Goal: Task Accomplishment & Management: Manage account settings

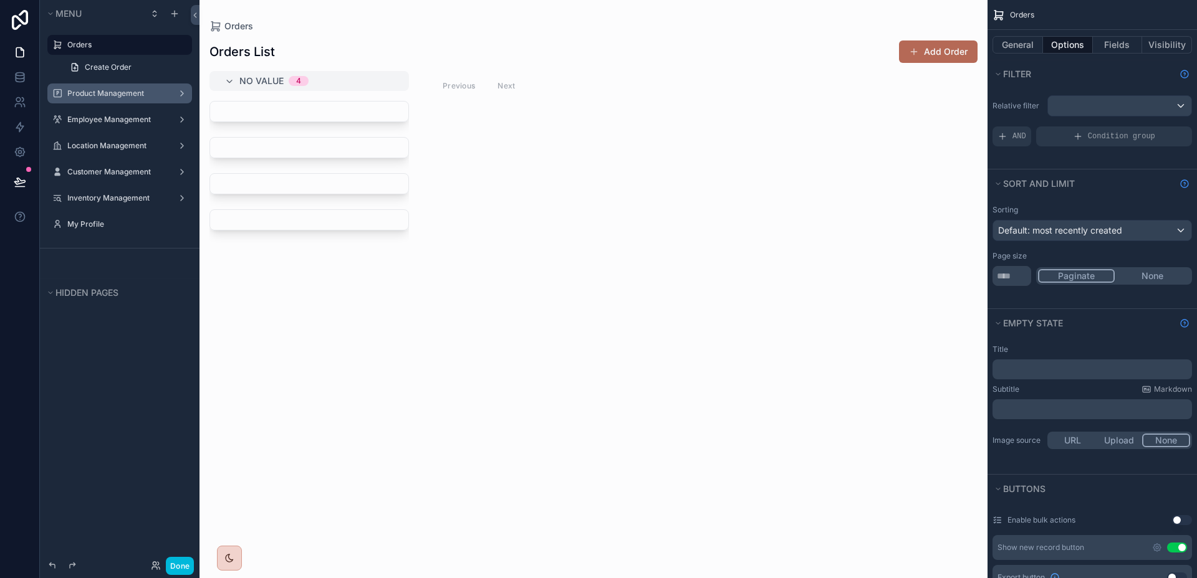
click at [103, 89] on div "Product Management" at bounding box center [119, 94] width 105 height 10
click at [130, 90] on label "Product Management" at bounding box center [117, 94] width 100 height 10
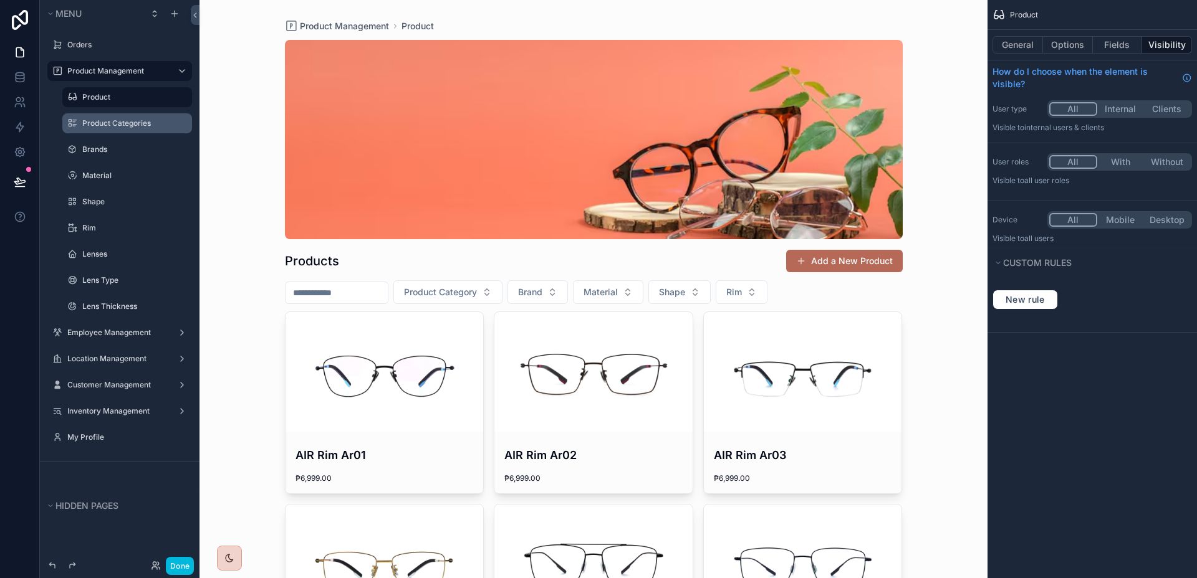
click at [94, 127] on label "Product Categories" at bounding box center [133, 123] width 102 height 10
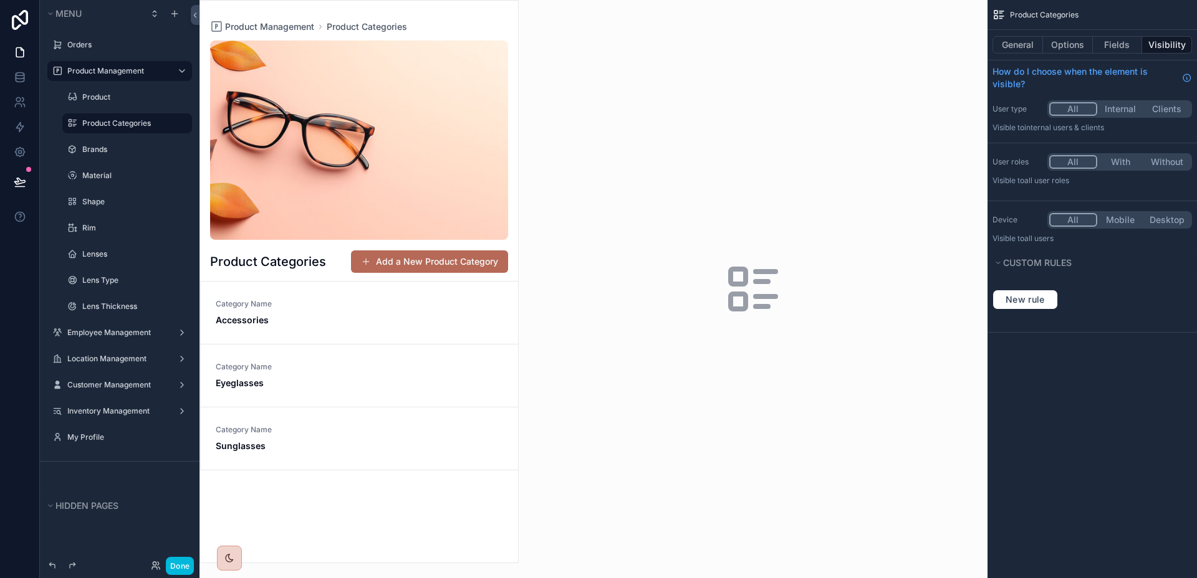
click at [396, 313] on div "scrollable content" at bounding box center [359, 282] width 318 height 562
click at [395, 314] on span "Accessories" at bounding box center [359, 320] width 287 height 12
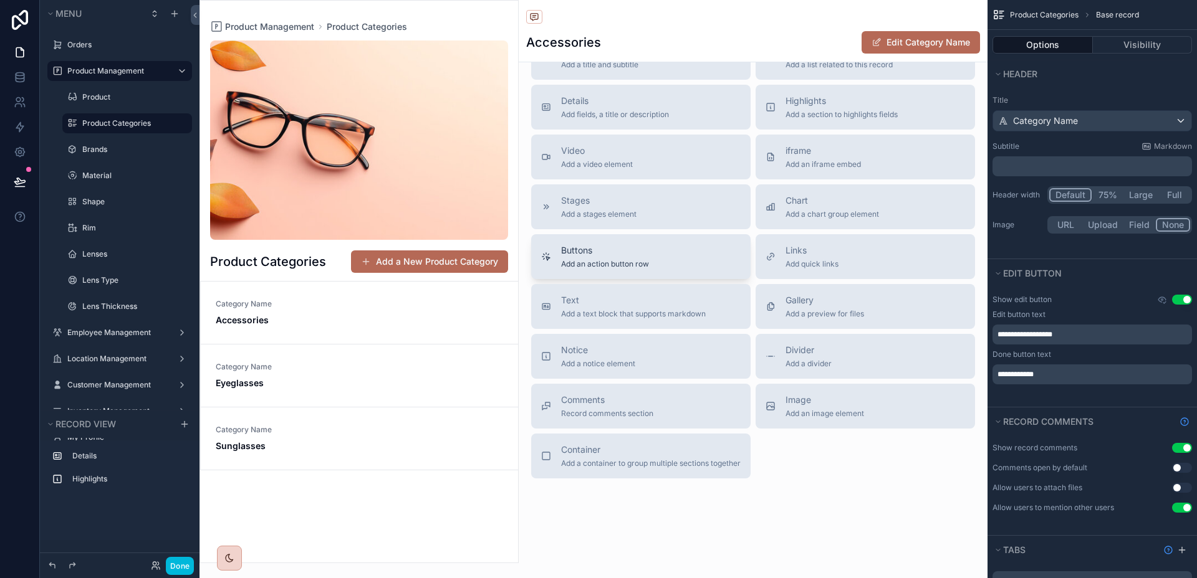
scroll to position [240, 0]
click at [125, 153] on label "Brands" at bounding box center [133, 150] width 102 height 10
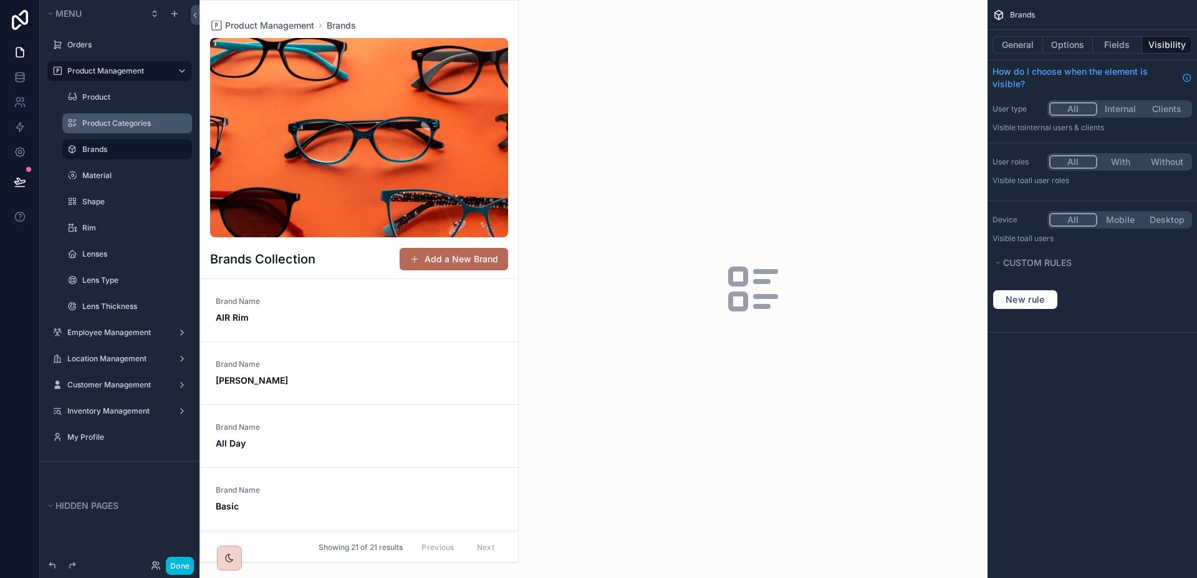
click at [381, 326] on div "scrollable content" at bounding box center [359, 282] width 318 height 562
click at [371, 320] on span "AIR Rim" at bounding box center [359, 318] width 287 height 12
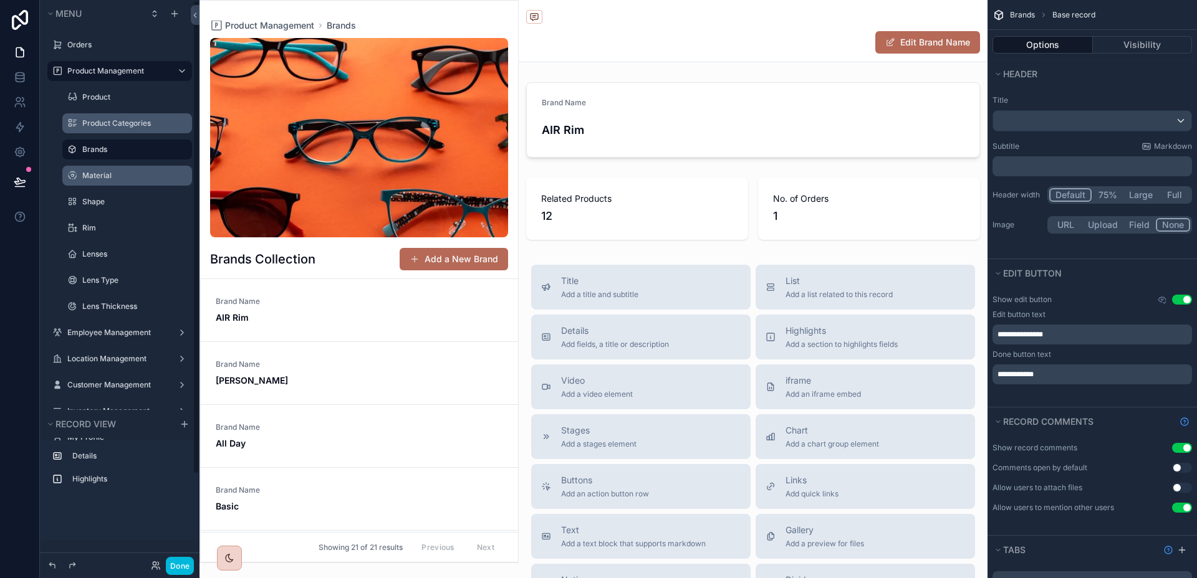
click at [100, 171] on label "Material" at bounding box center [133, 176] width 102 height 10
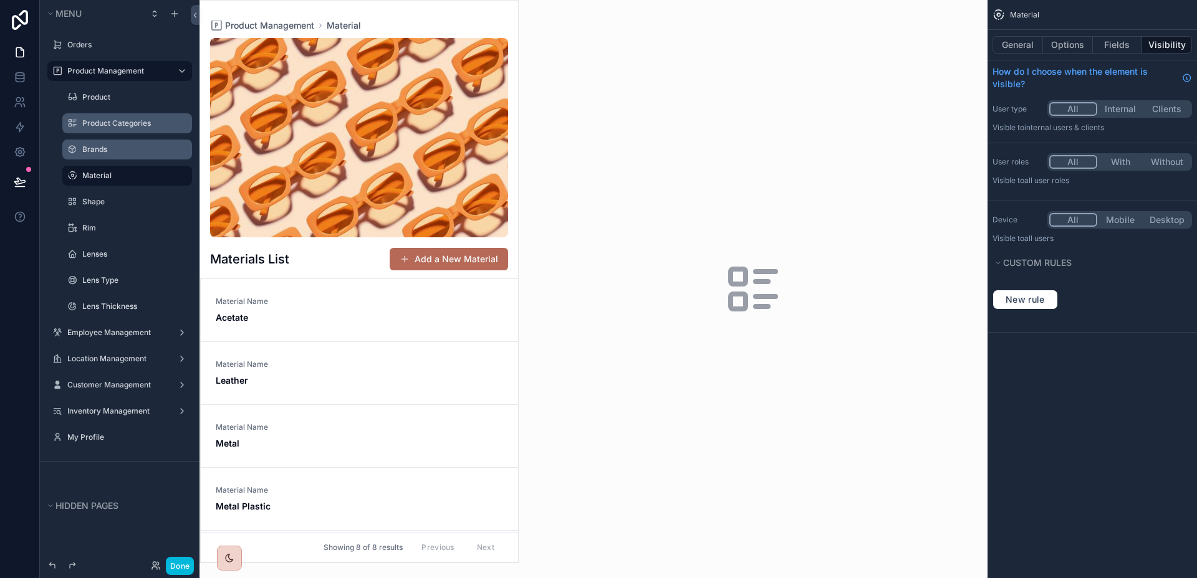
click at [299, 320] on div "scrollable content" at bounding box center [359, 282] width 318 height 562
click at [285, 314] on span "Acetate" at bounding box center [359, 318] width 287 height 12
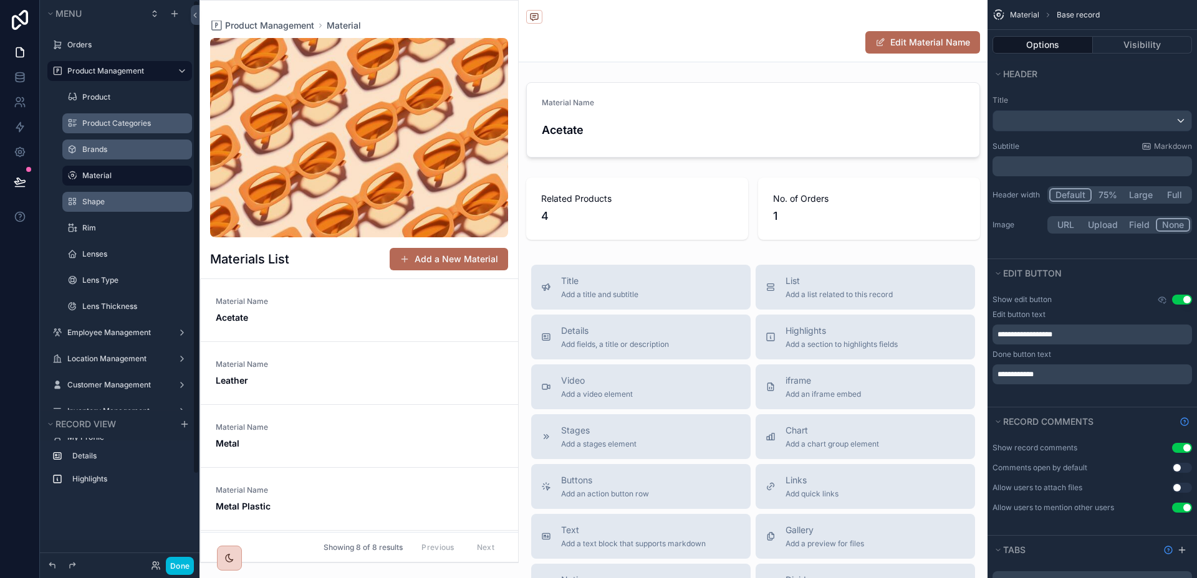
click at [110, 197] on div "Shape" at bounding box center [135, 202] width 107 height 10
click at [107, 198] on label "Shape" at bounding box center [133, 202] width 102 height 10
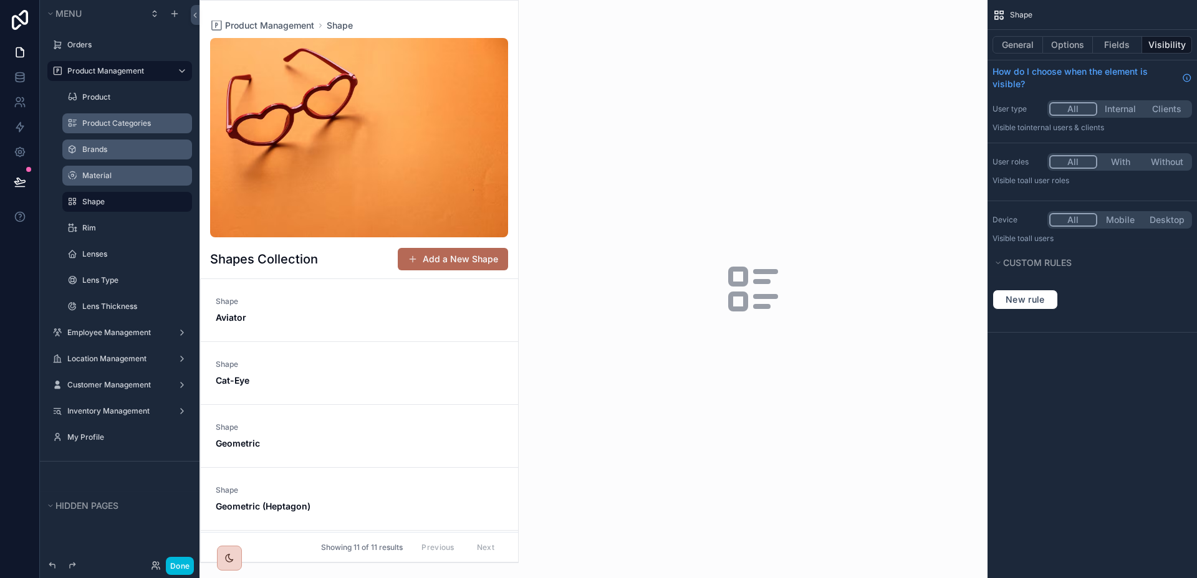
click at [326, 319] on div "scrollable content" at bounding box center [359, 282] width 318 height 562
click at [326, 319] on span "Aviator" at bounding box center [359, 318] width 287 height 12
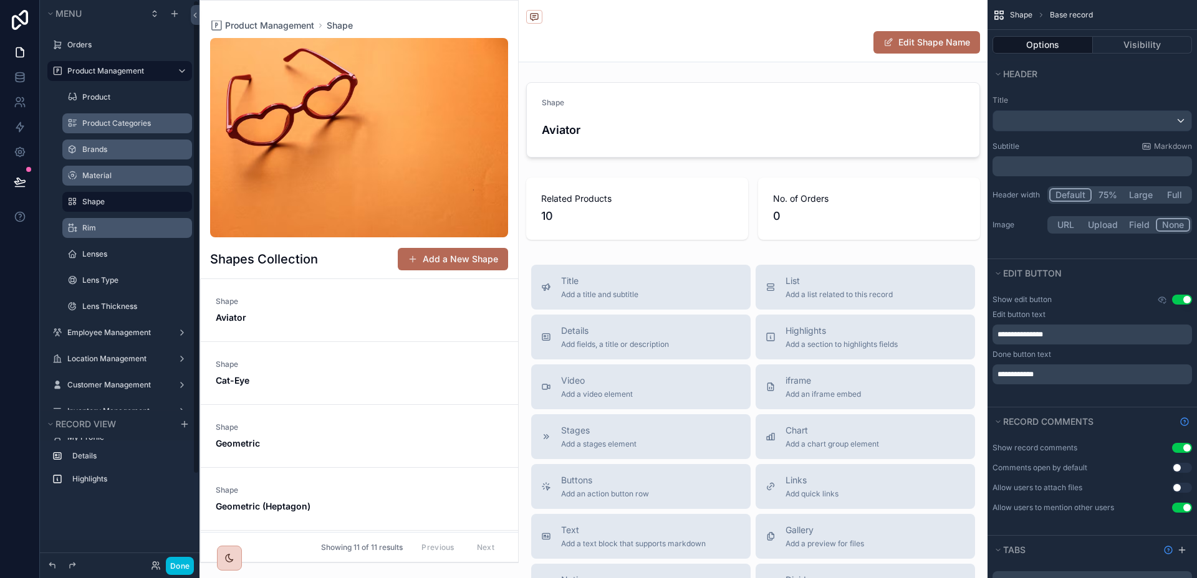
click at [103, 233] on div "Rim" at bounding box center [135, 228] width 107 height 10
click at [104, 229] on label "Rim" at bounding box center [133, 228] width 102 height 10
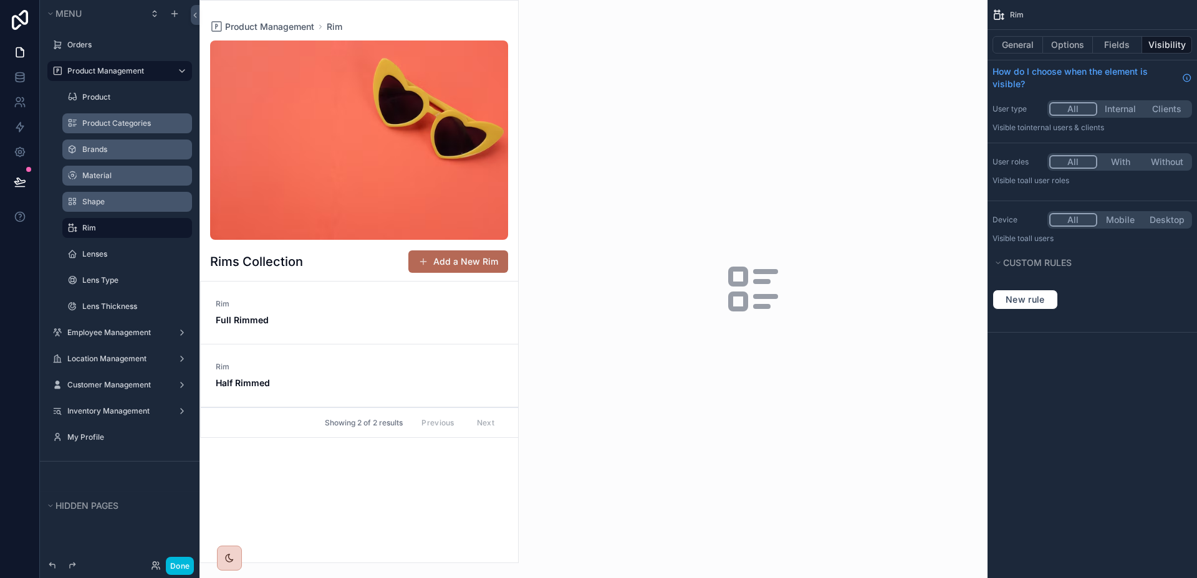
click at [306, 324] on div "scrollable content" at bounding box center [359, 282] width 318 height 562
click at [309, 321] on span "Full Rimmed" at bounding box center [359, 320] width 287 height 12
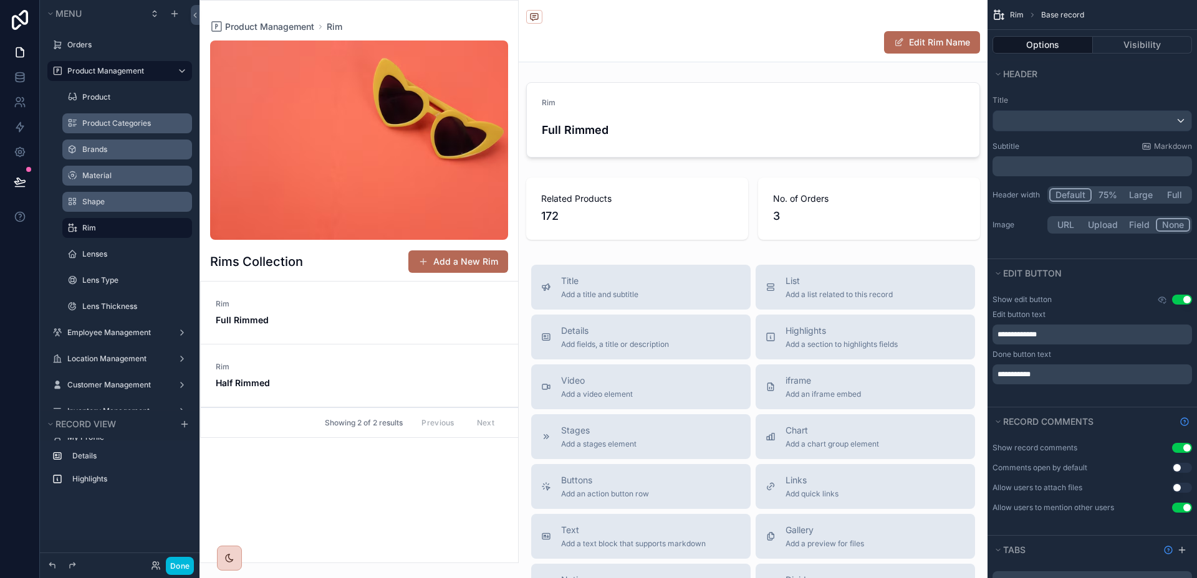
click at [313, 375] on div "Rim Half Rimmed" at bounding box center [359, 375] width 287 height 27
click at [79, 253] on div "scrollable content" at bounding box center [72, 254] width 15 height 15
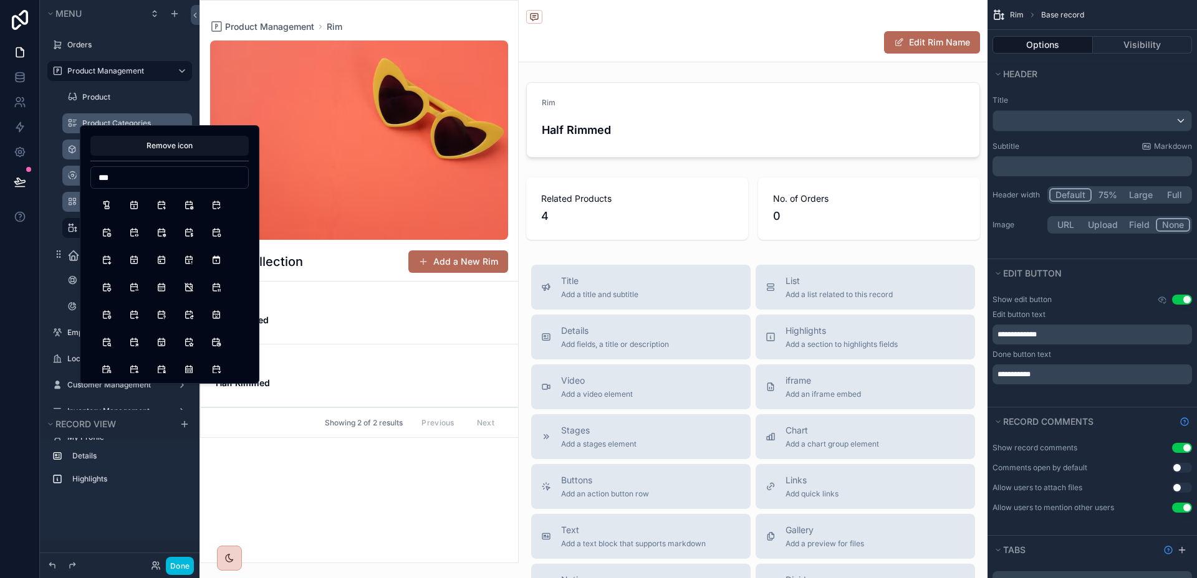
type input "****"
type input "***"
click at [157, 259] on button "EyeFilled" at bounding box center [161, 260] width 22 height 22
click at [70, 284] on icon "scrollable content" at bounding box center [72, 280] width 10 height 10
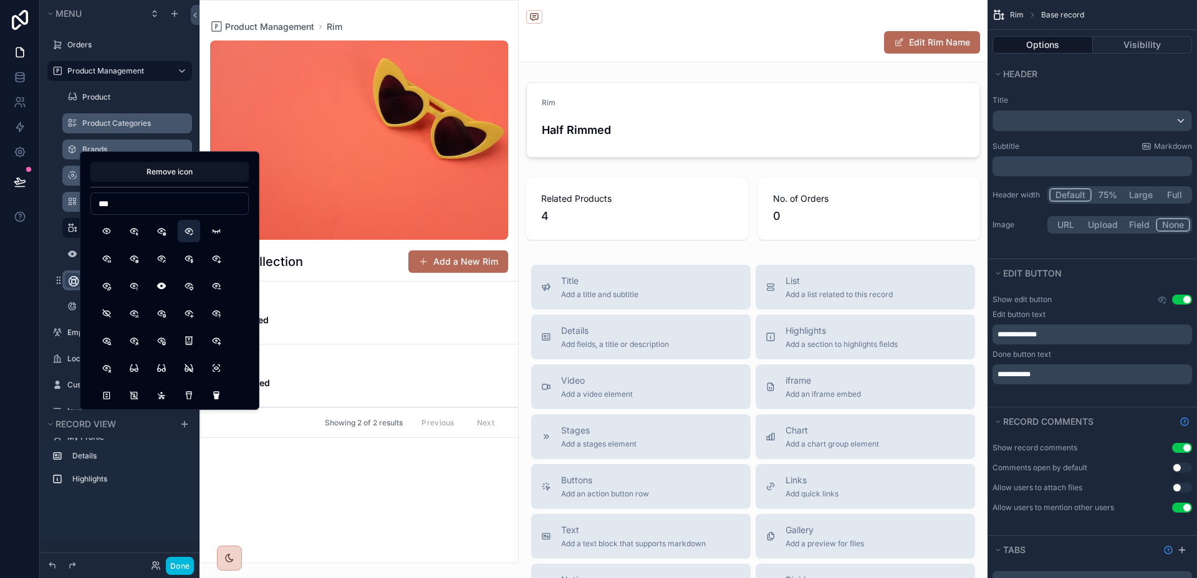
type input "***"
click at [184, 234] on button "EyeCheck" at bounding box center [189, 231] width 22 height 22
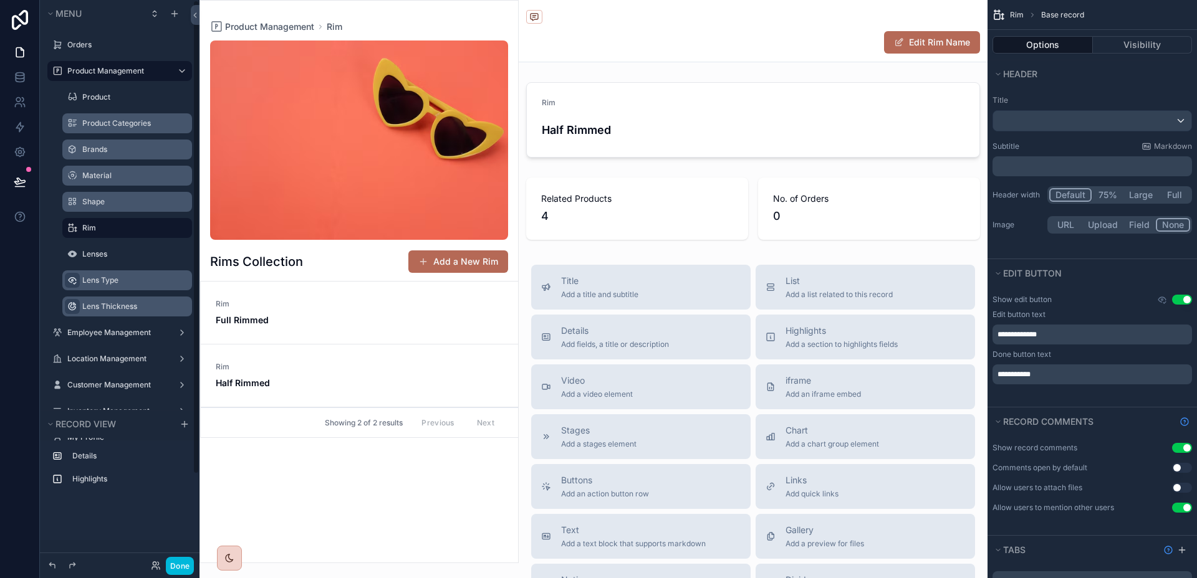
click at [70, 302] on icon "scrollable content" at bounding box center [72, 307] width 10 height 10
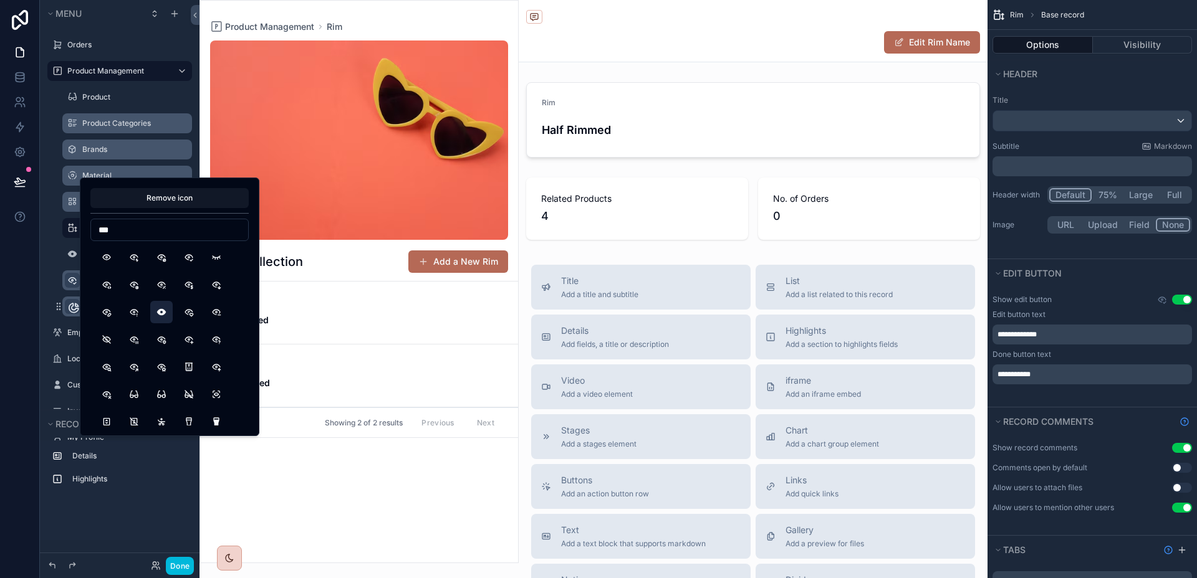
type input "***"
click at [163, 310] on button "EyeFilled" at bounding box center [161, 312] width 22 height 22
click at [74, 256] on icon "scrollable content" at bounding box center [72, 254] width 10 height 10
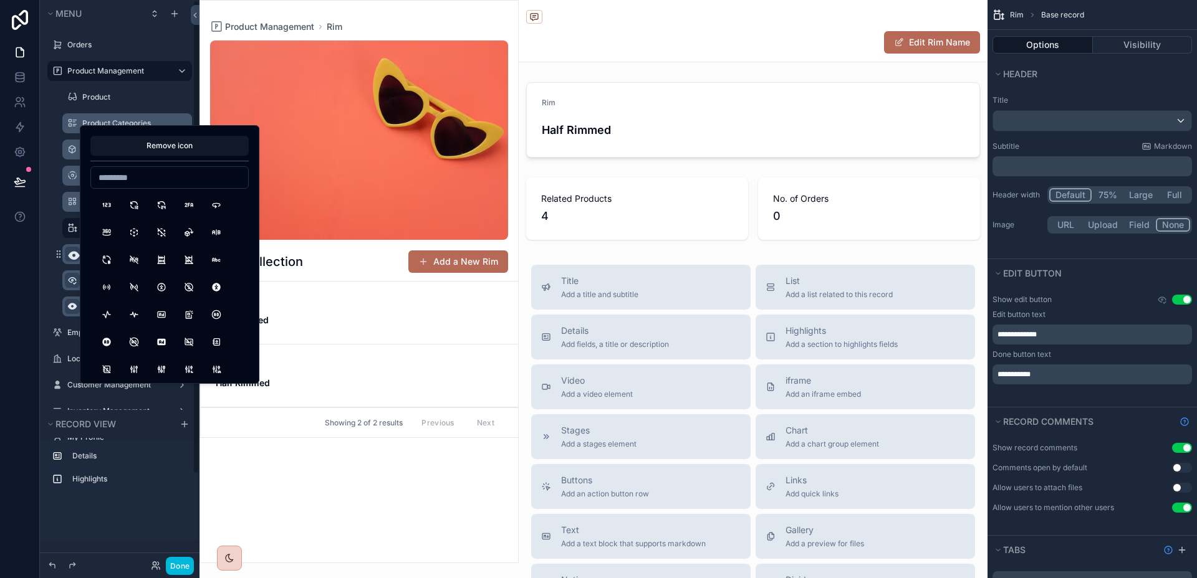
click at [128, 181] on input at bounding box center [169, 177] width 157 height 17
type input "***"
click at [109, 309] on button "EyeSearch" at bounding box center [106, 315] width 22 height 22
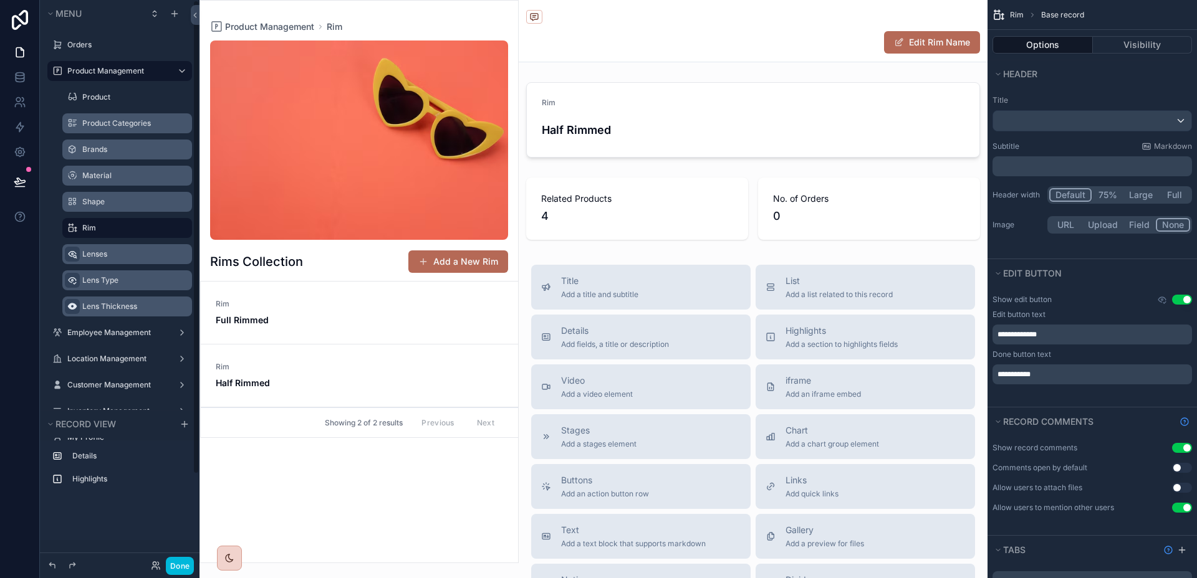
click at [61, 290] on div "Lens Type" at bounding box center [127, 280] width 145 height 22
click at [92, 73] on label "Product Management" at bounding box center [117, 71] width 100 height 10
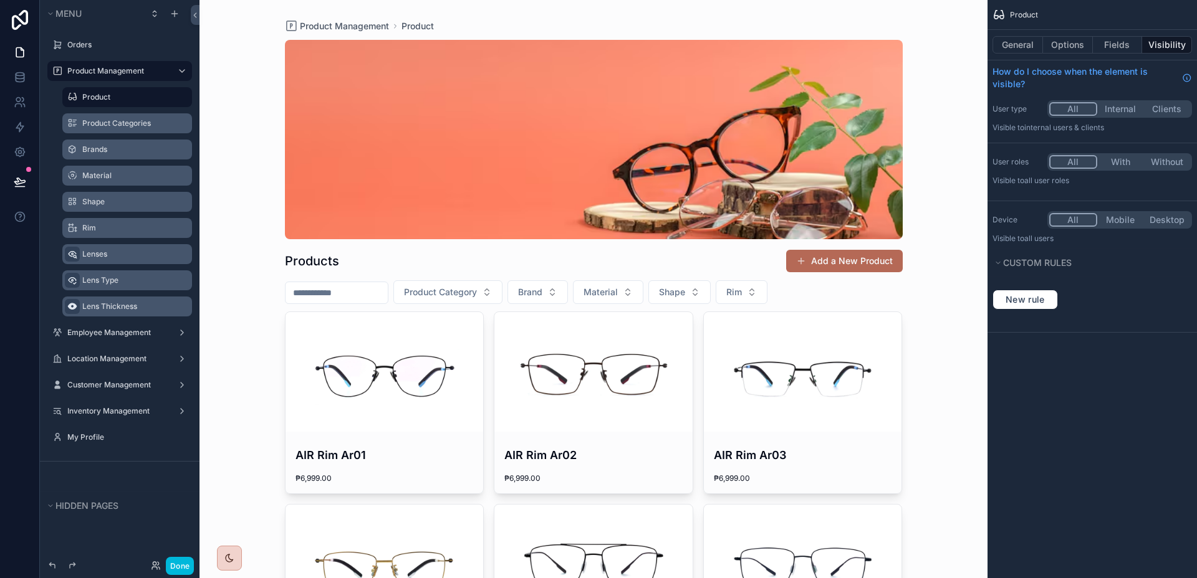
click at [120, 307] on label "Lens Thickness" at bounding box center [133, 307] width 102 height 10
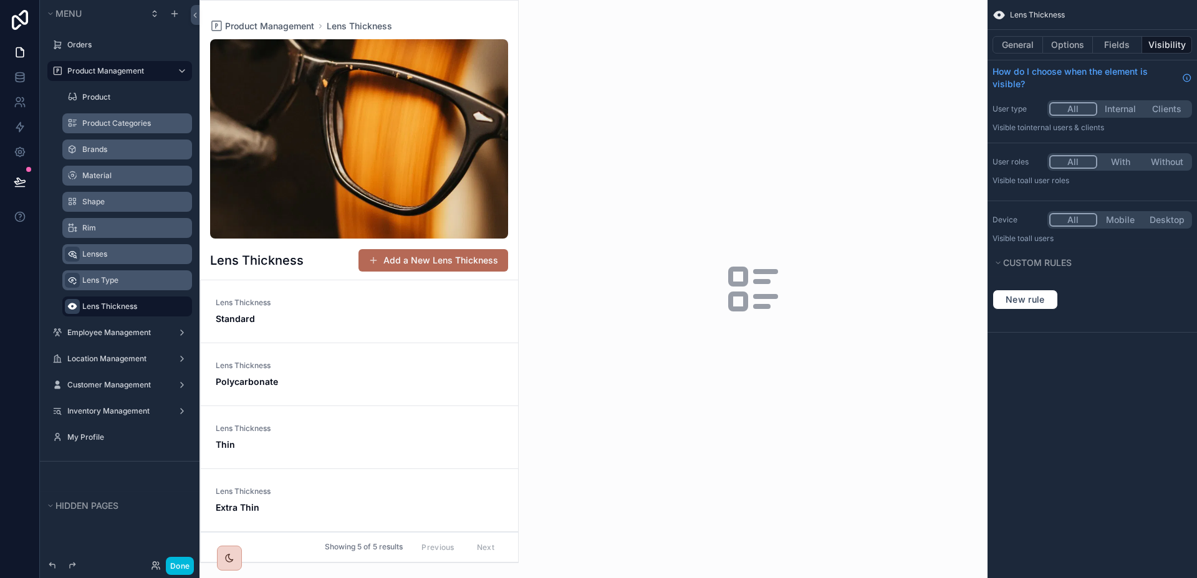
click at [431, 328] on div "scrollable content" at bounding box center [359, 282] width 318 height 562
click at [376, 317] on span "Standard" at bounding box center [359, 319] width 287 height 12
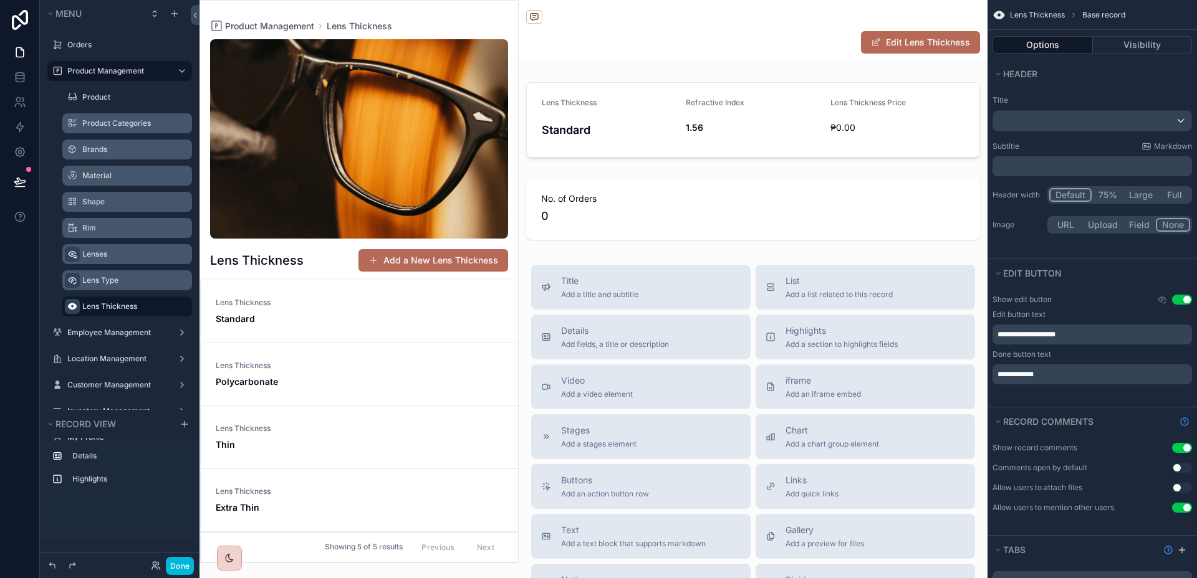
click at [356, 371] on div "Lens Thickness Polycarbonate" at bounding box center [359, 374] width 287 height 27
click at [340, 423] on span "Lens Thickness" at bounding box center [359, 421] width 287 height 10
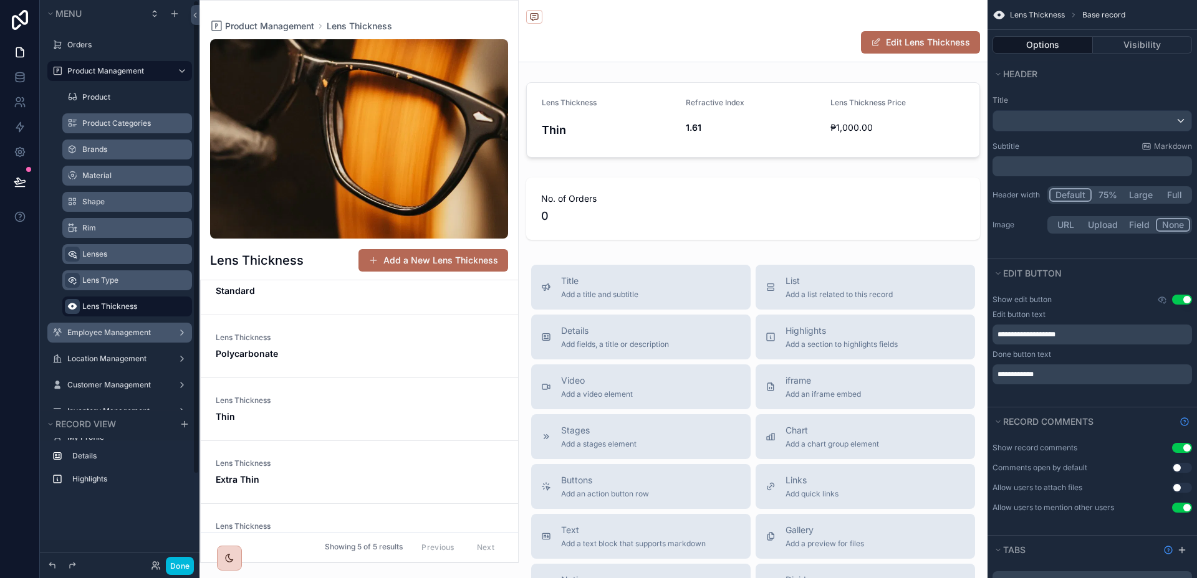
click at [122, 333] on label "Employee Management" at bounding box center [117, 333] width 100 height 10
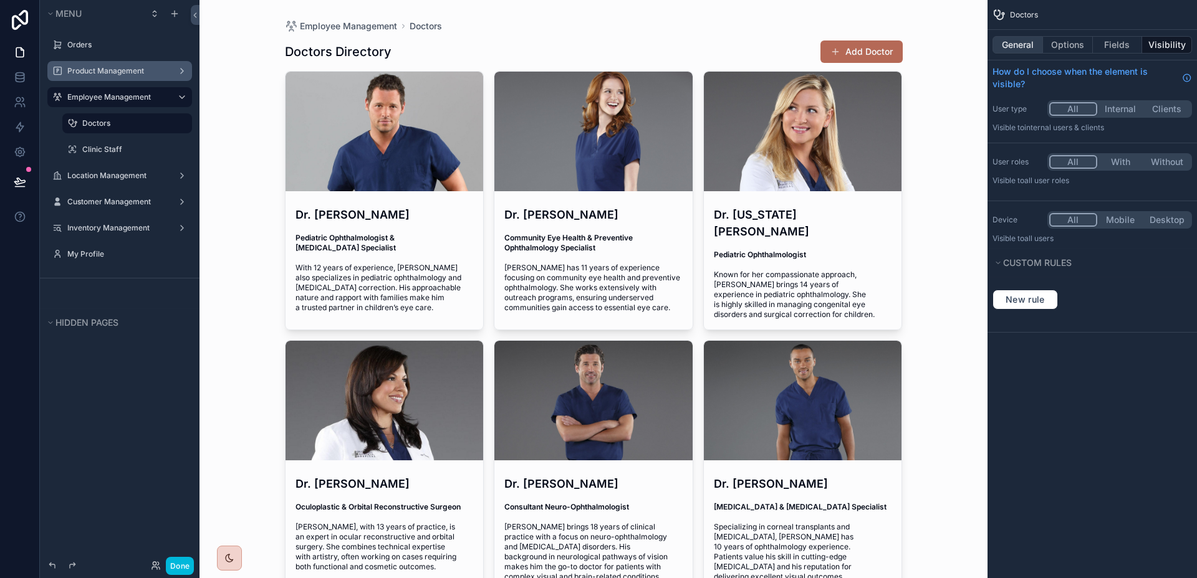
click at [1022, 47] on button "General" at bounding box center [1017, 44] width 50 height 17
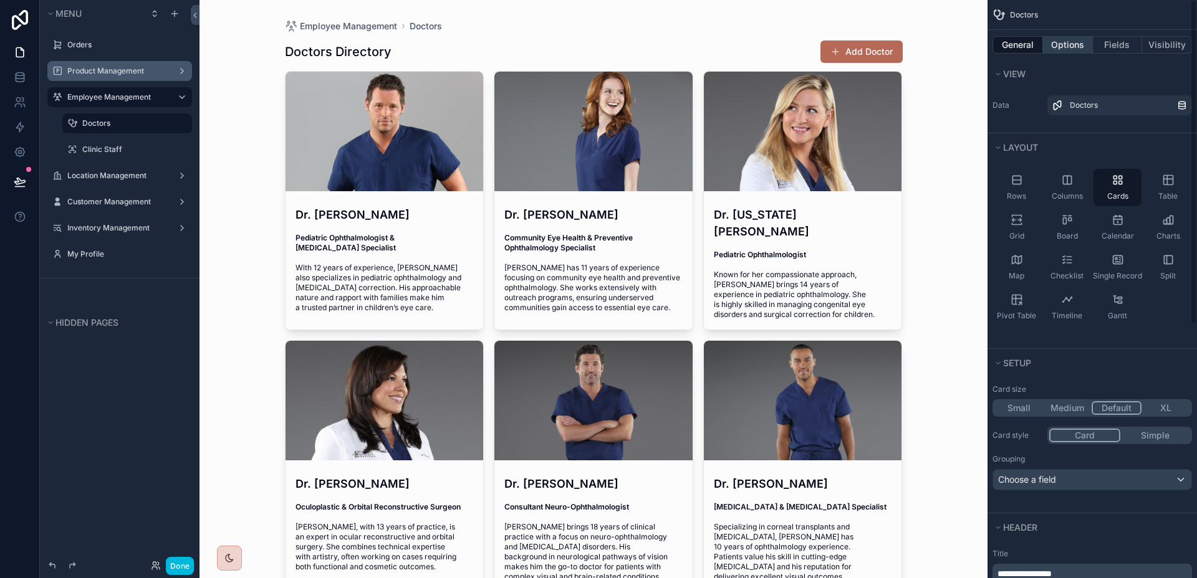
click at [1073, 51] on button "Options" at bounding box center [1068, 44] width 50 height 17
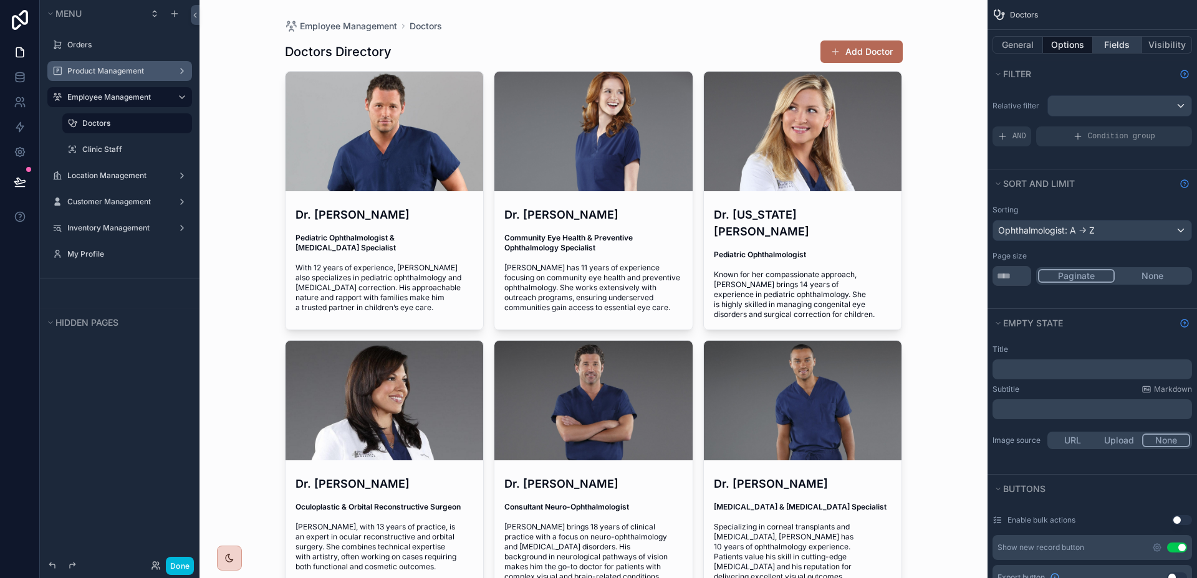
click at [1129, 47] on button "Fields" at bounding box center [1118, 44] width 50 height 17
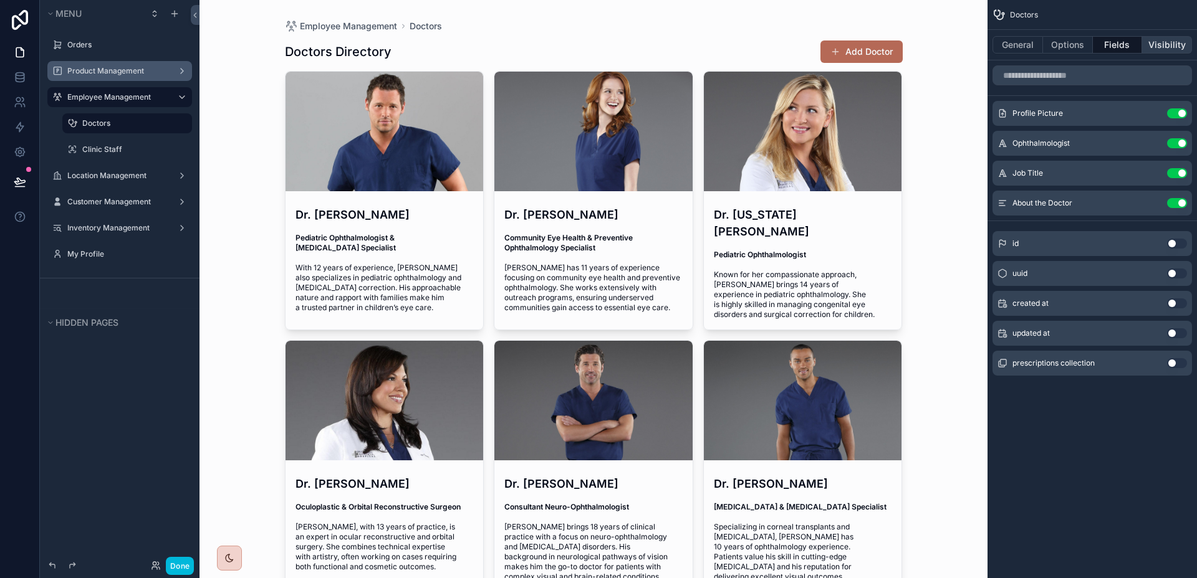
click at [1157, 52] on button "Visibility" at bounding box center [1167, 44] width 50 height 17
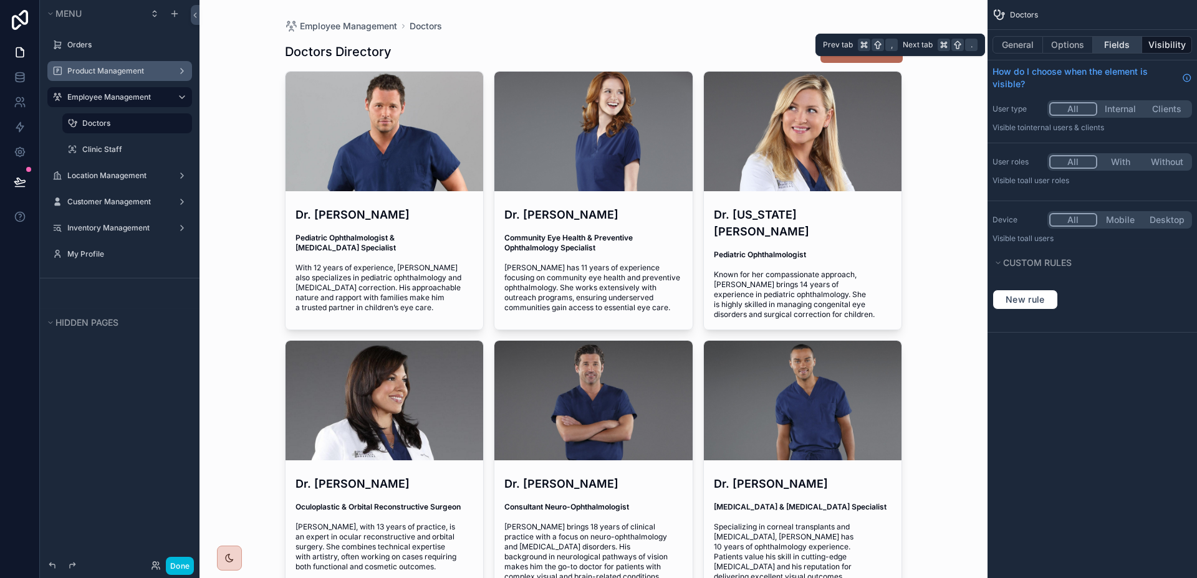
click at [1111, 44] on button "Fields" at bounding box center [1118, 44] width 50 height 17
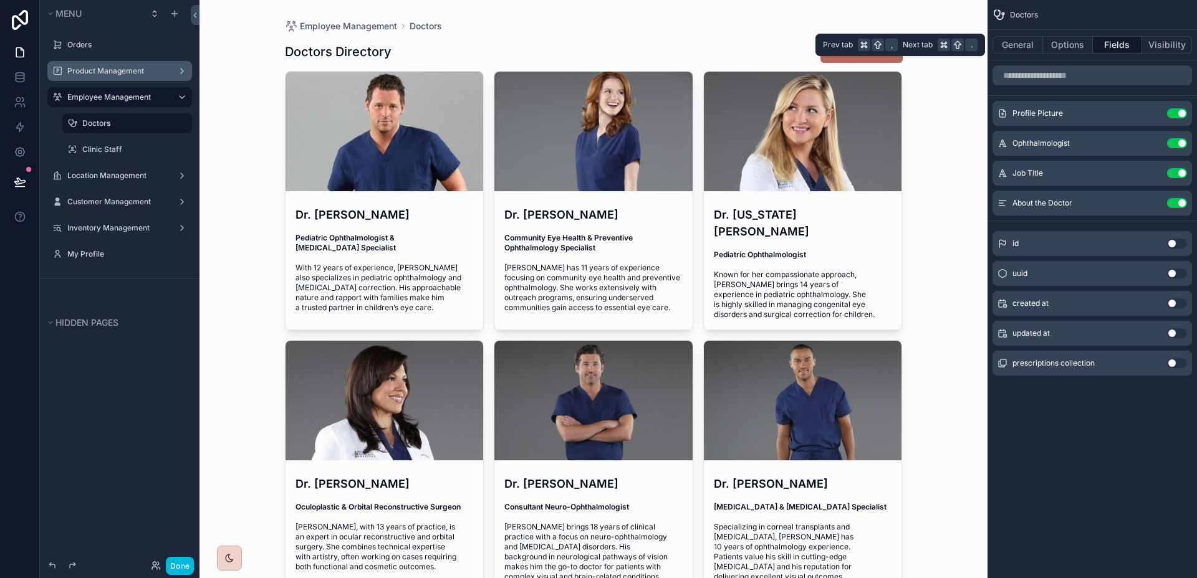
click at [1110, 44] on button "Fields" at bounding box center [1118, 44] width 50 height 17
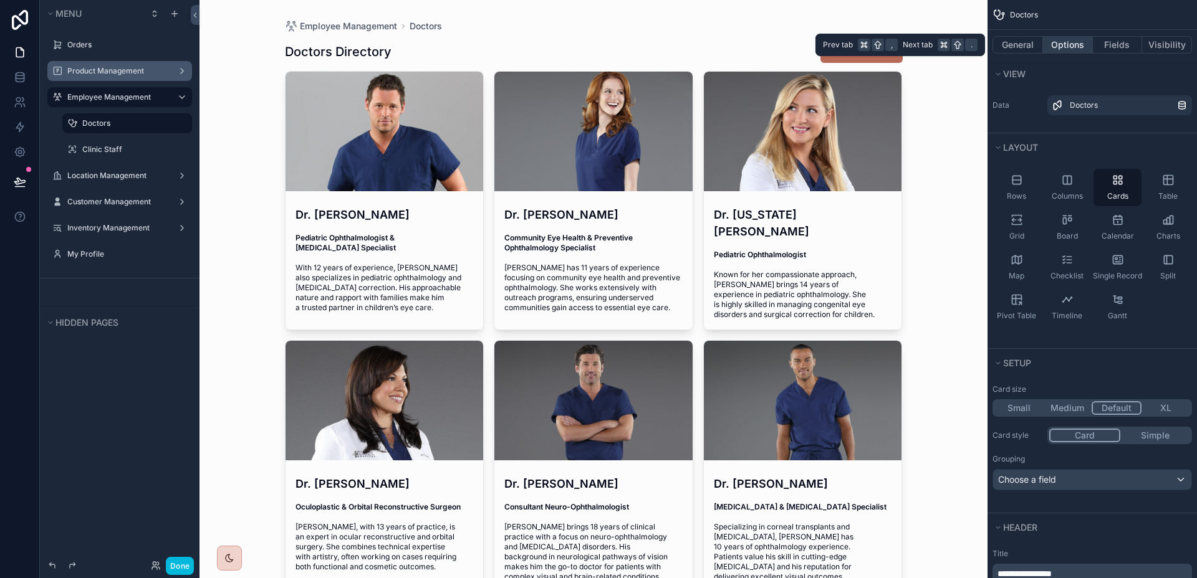
click at [1055, 44] on button "Options" at bounding box center [1068, 44] width 50 height 17
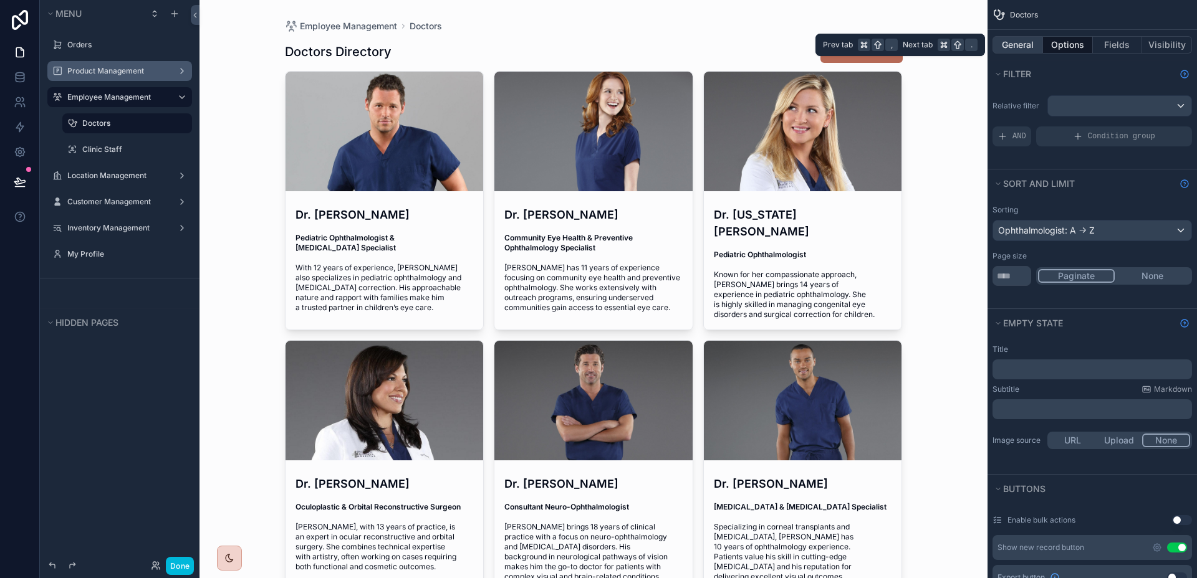
click at [1030, 42] on button "General" at bounding box center [1017, 44] width 50 height 17
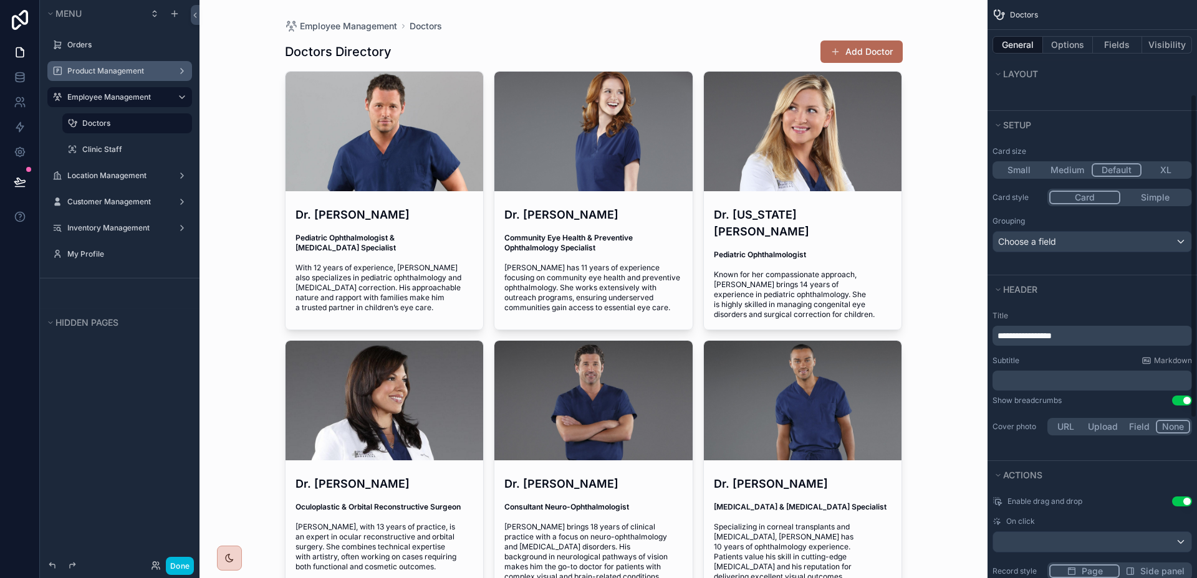
scroll to position [155, 0]
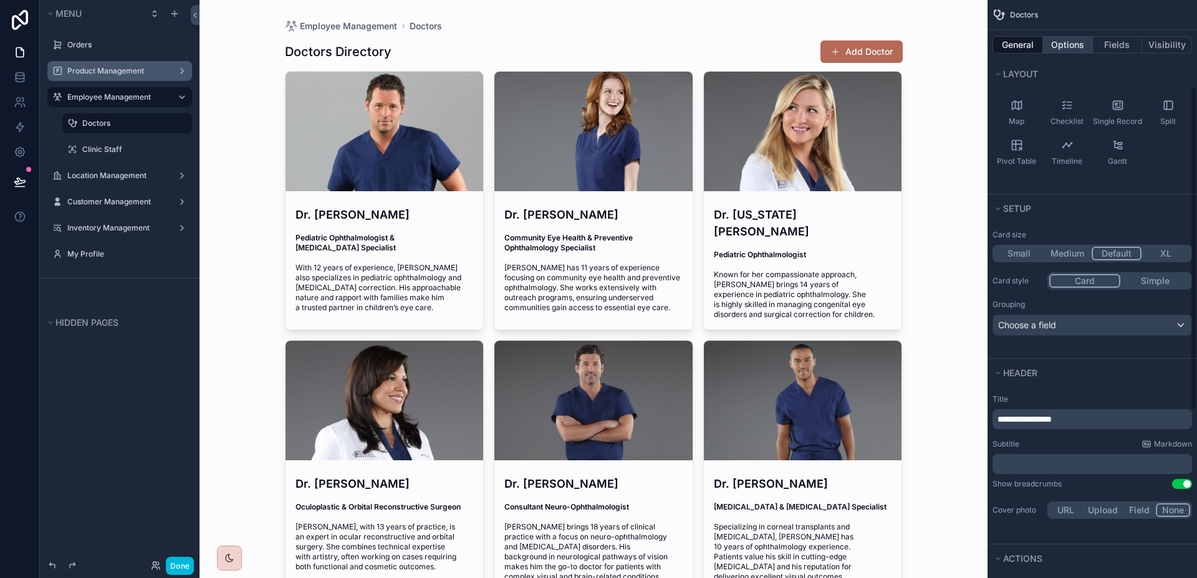
click at [1083, 47] on button "Options" at bounding box center [1068, 44] width 50 height 17
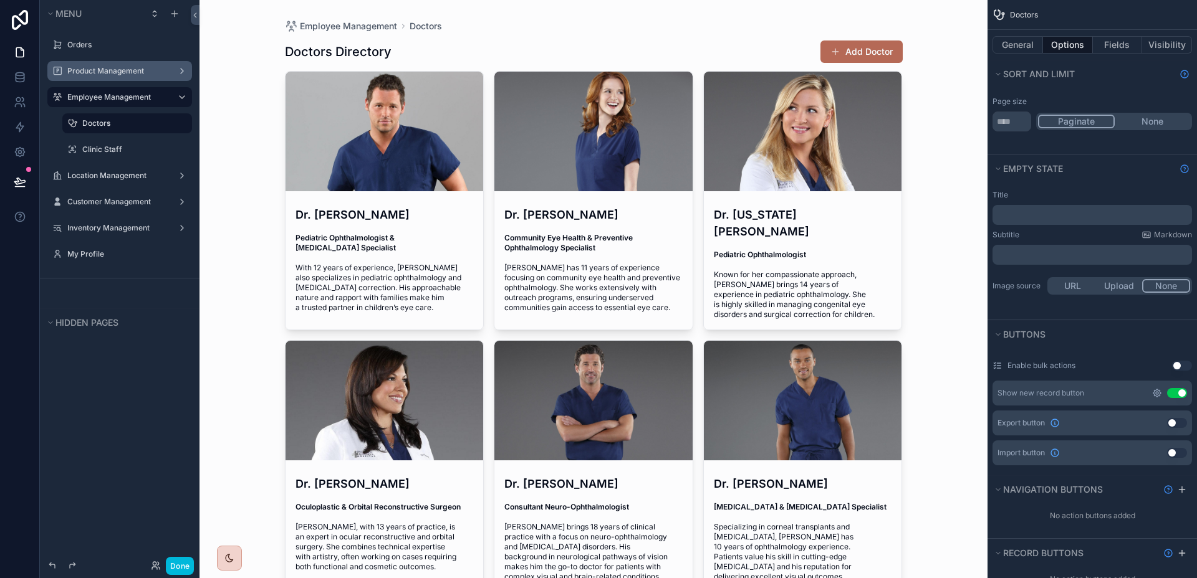
click at [1158, 394] on icon "scrollable content" at bounding box center [1157, 393] width 10 height 10
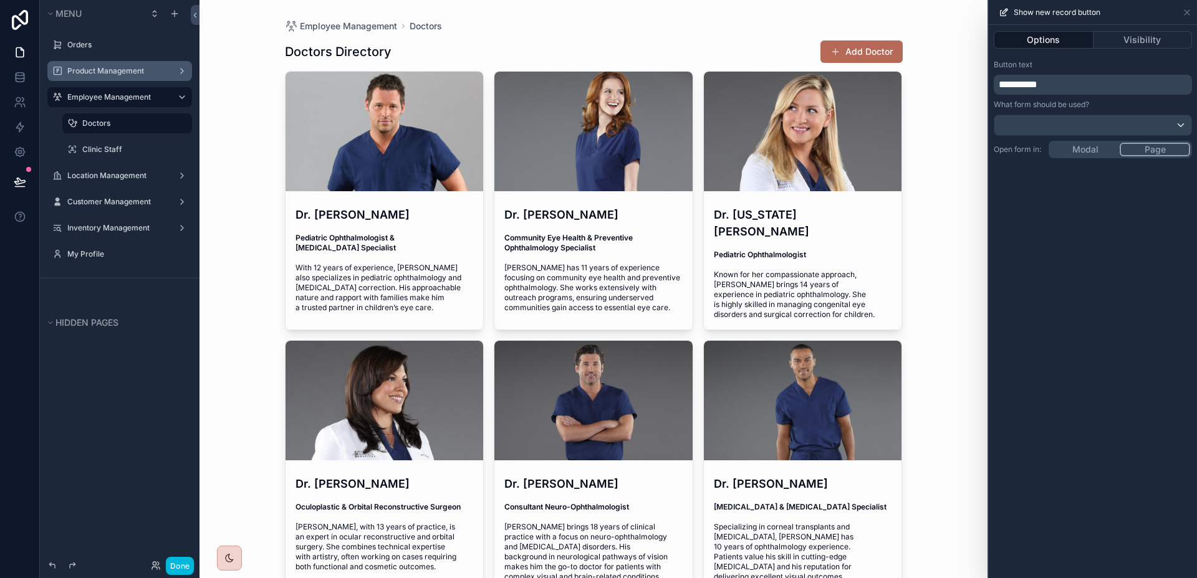
click at [1096, 148] on div "**********" at bounding box center [1092, 301] width 208 height 553
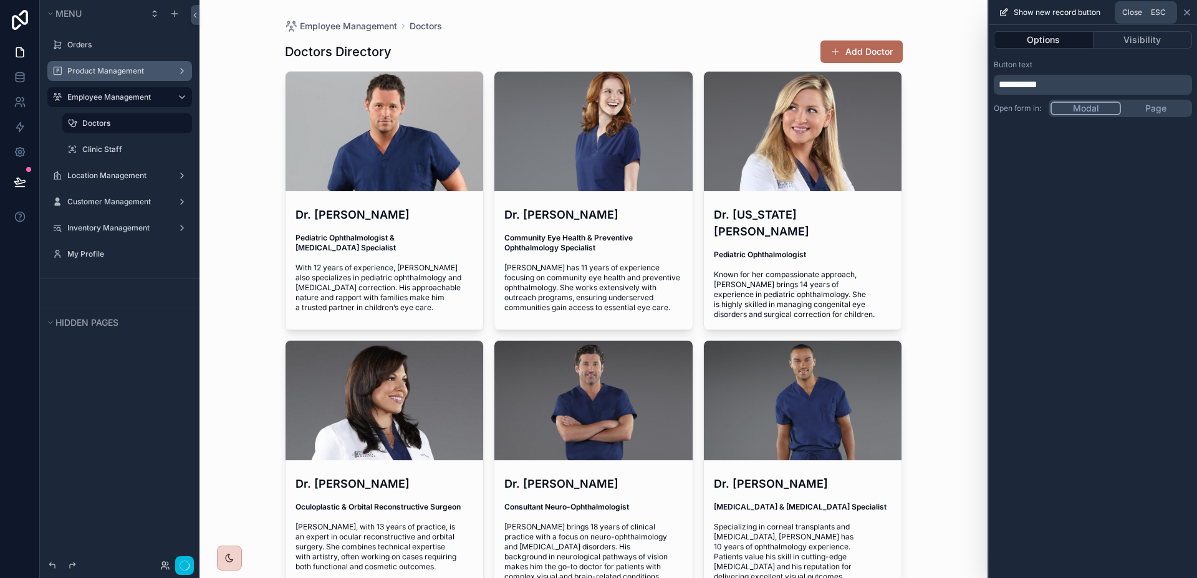
click at [1184, 11] on icon at bounding box center [1187, 12] width 10 height 10
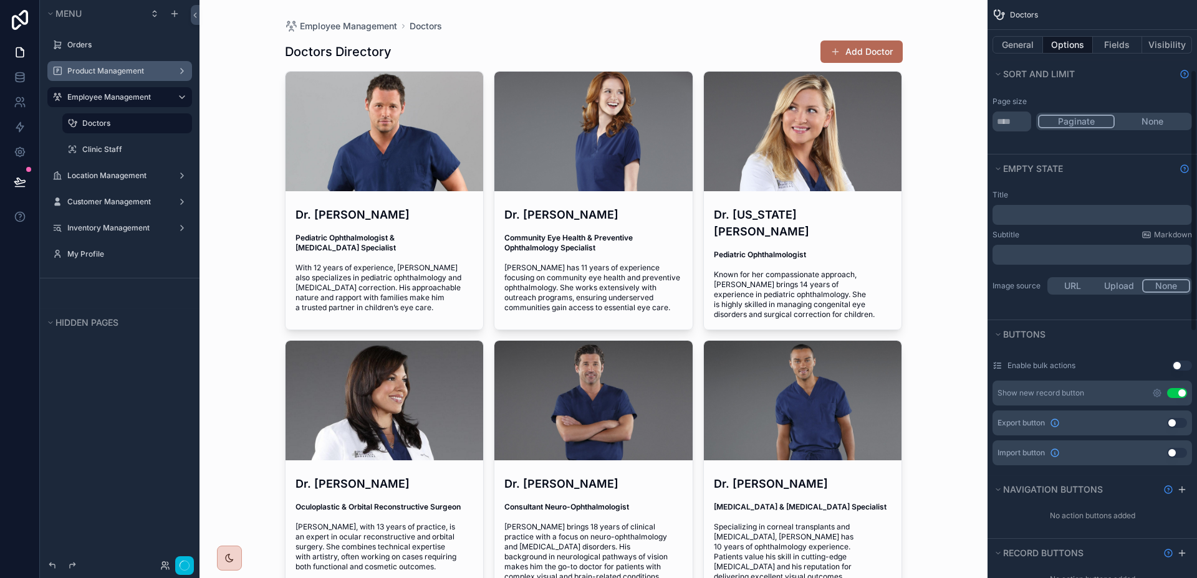
click at [865, 49] on button "Add Doctor" at bounding box center [861, 52] width 82 height 22
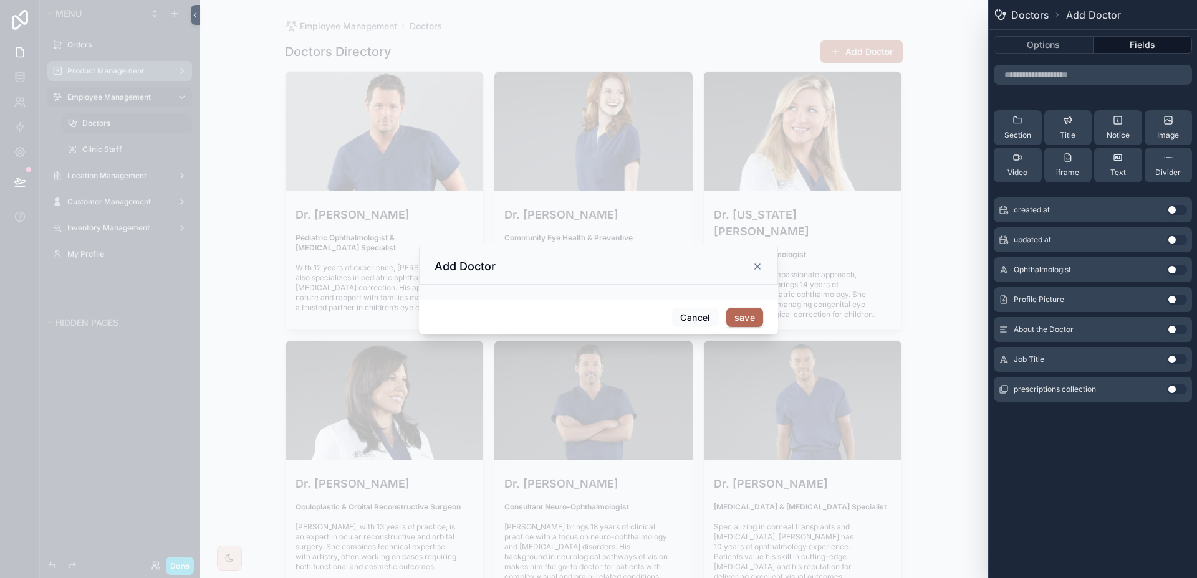
click at [1178, 267] on button "Use setting" at bounding box center [1177, 270] width 20 height 10
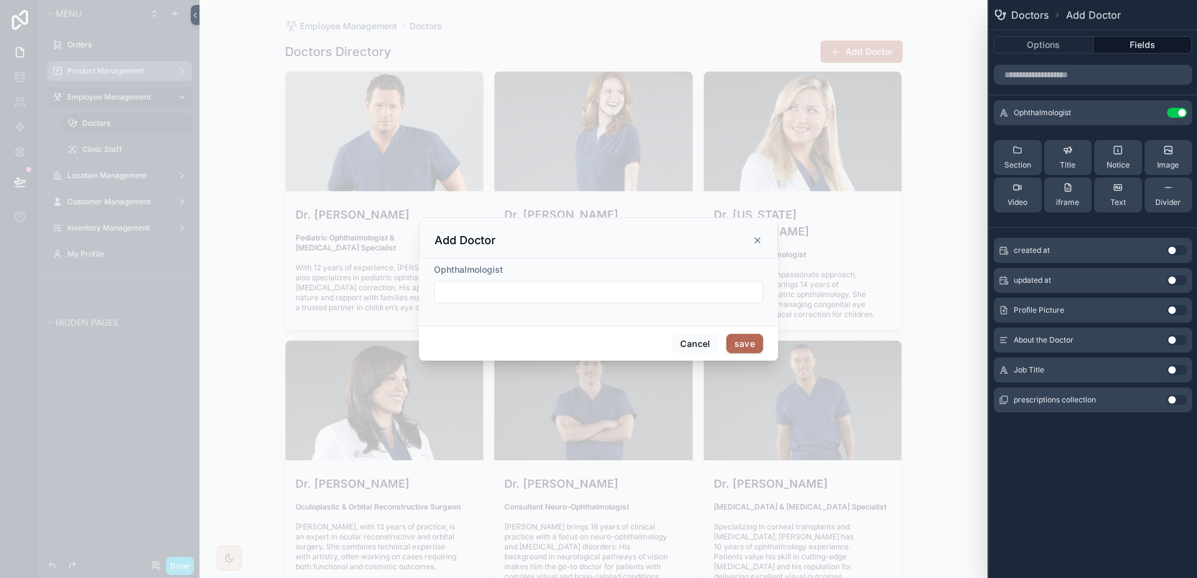
click at [1172, 309] on button "Use setting" at bounding box center [1177, 310] width 20 height 10
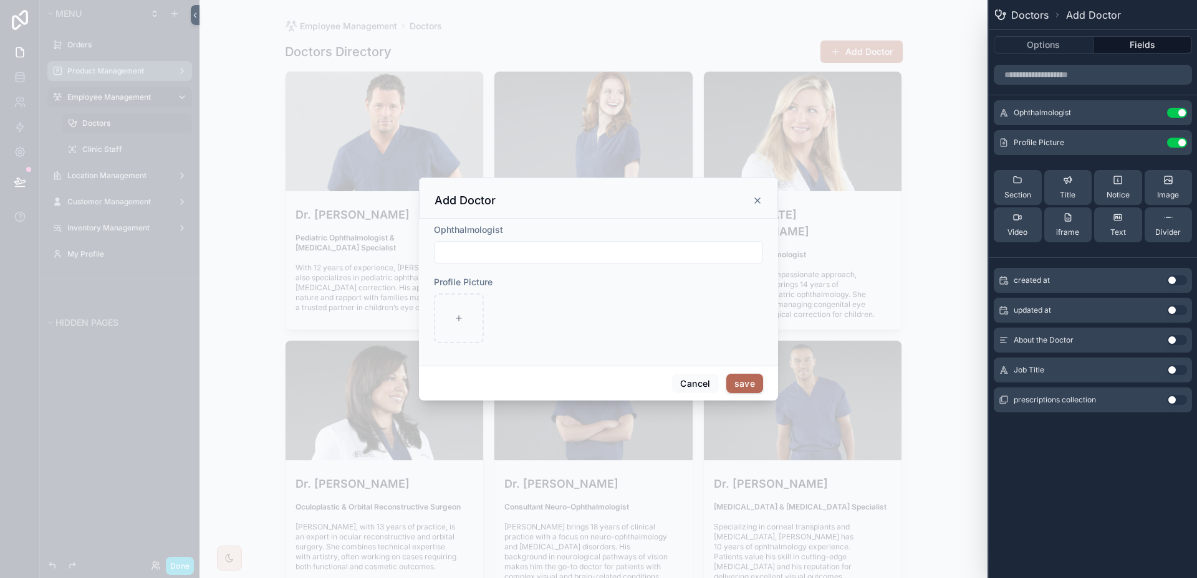
click at [1175, 345] on div "About the Doctor Use setting" at bounding box center [1092, 340] width 198 height 25
click at [1182, 343] on button "Use setting" at bounding box center [1177, 340] width 20 height 10
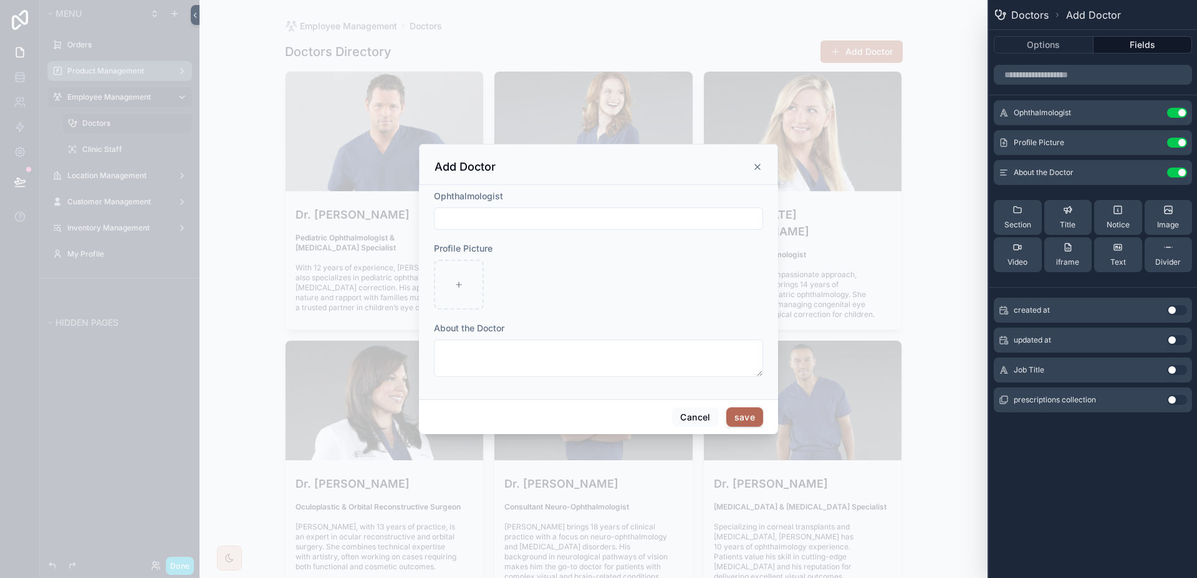
click at [1180, 375] on button "Use setting" at bounding box center [1177, 370] width 20 height 10
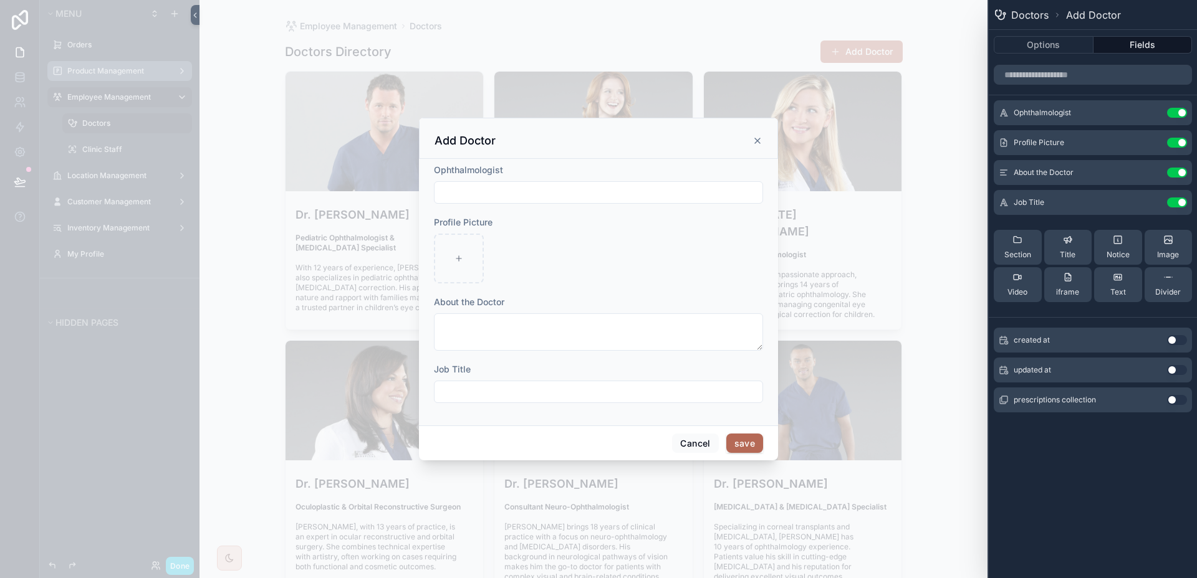
click at [0, 0] on icon at bounding box center [0, 0] width 0 height 0
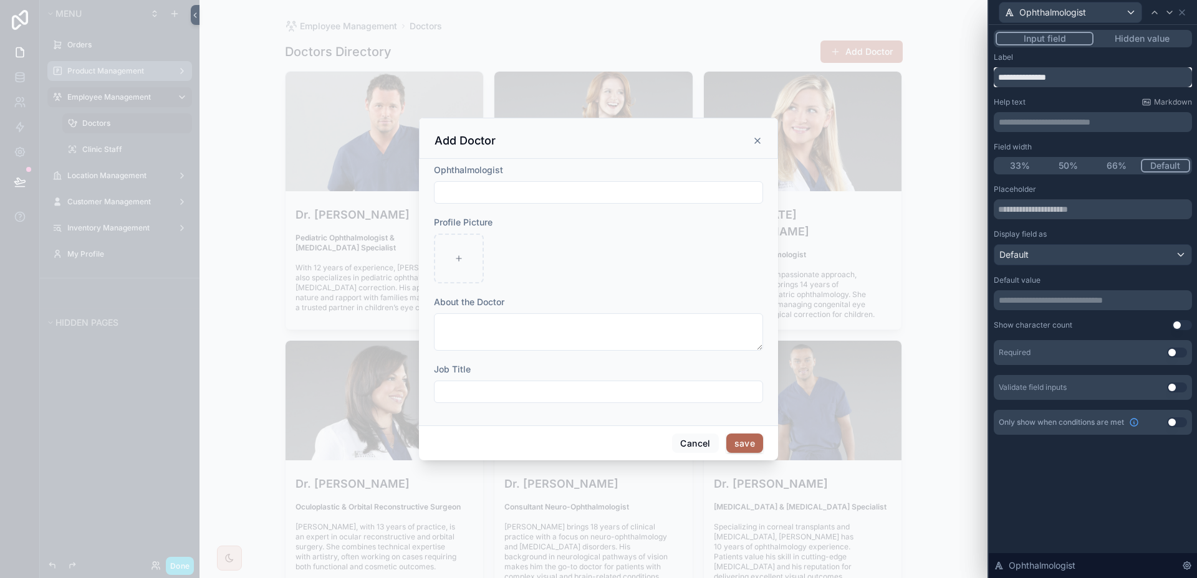
click at [1088, 81] on input "**********" at bounding box center [1092, 77] width 198 height 20
type input "**********"
click at [1180, 353] on button "Use setting" at bounding box center [1177, 353] width 20 height 10
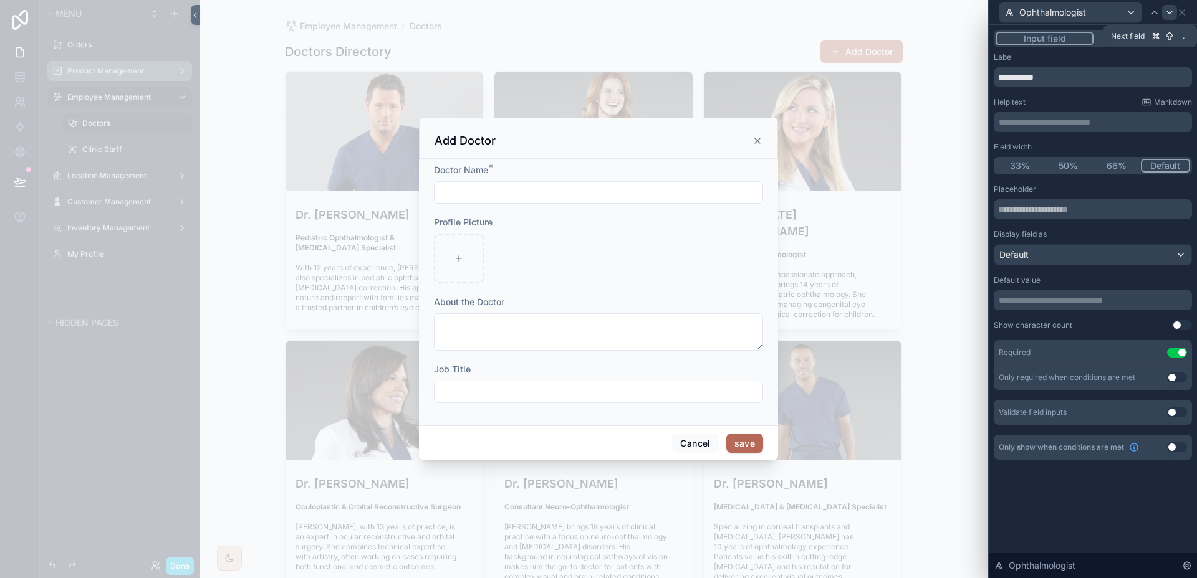
click at [1172, 14] on icon at bounding box center [1169, 12] width 10 height 10
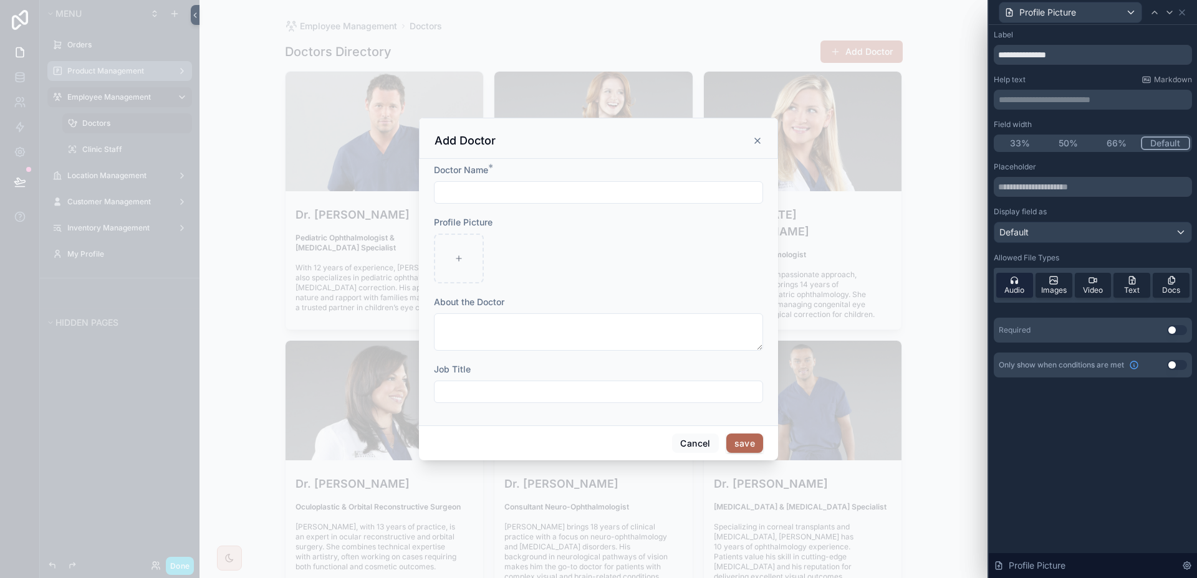
click at [1020, 288] on span "Audio" at bounding box center [1014, 290] width 20 height 10
click at [1088, 279] on icon at bounding box center [1093, 280] width 10 height 10
click at [1142, 279] on div "Text" at bounding box center [1131, 285] width 37 height 25
click at [1157, 279] on div "Docs" at bounding box center [1170, 285] width 37 height 25
click at [1166, 292] on span "Docs" at bounding box center [1171, 290] width 18 height 10
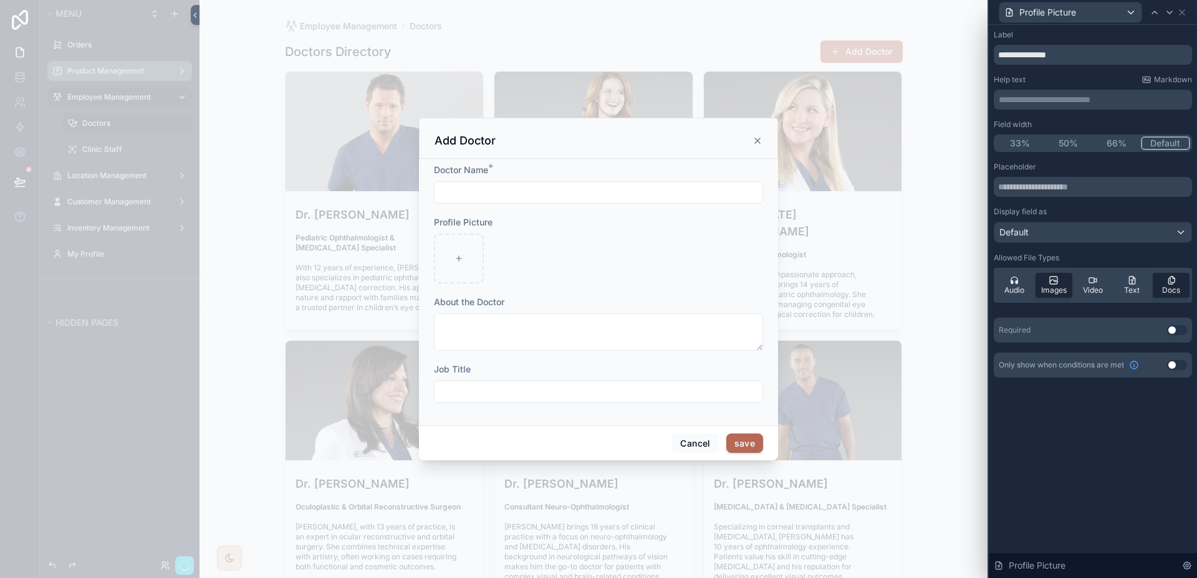
click at [1179, 328] on button "Use setting" at bounding box center [1177, 330] width 20 height 10
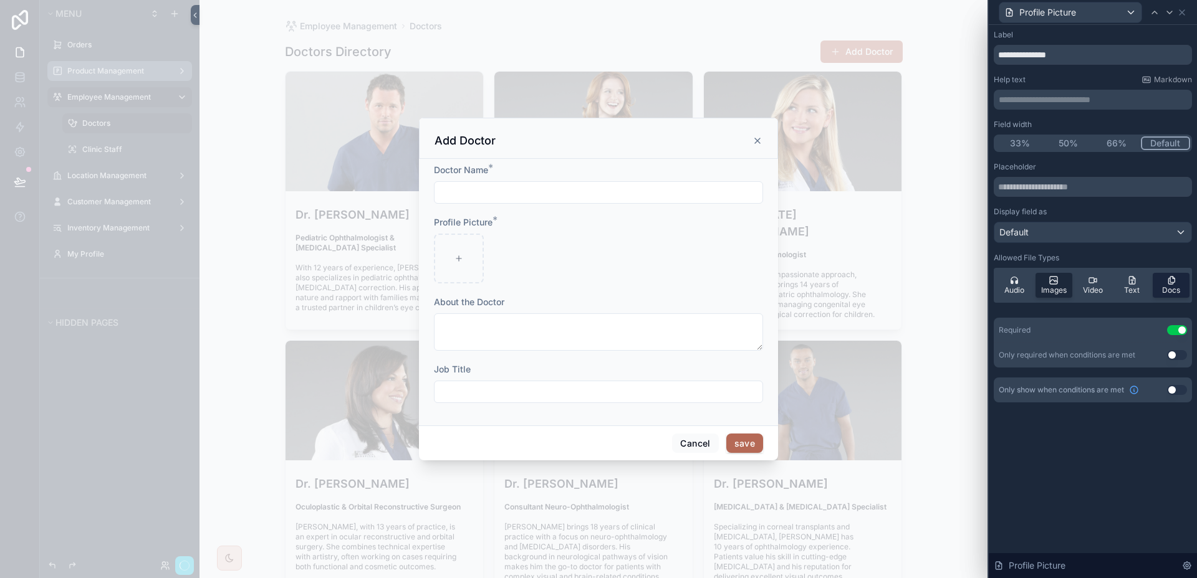
click at [1176, 294] on span "Docs" at bounding box center [1171, 290] width 18 height 10
click at [1172, 16] on icon at bounding box center [1169, 12] width 10 height 10
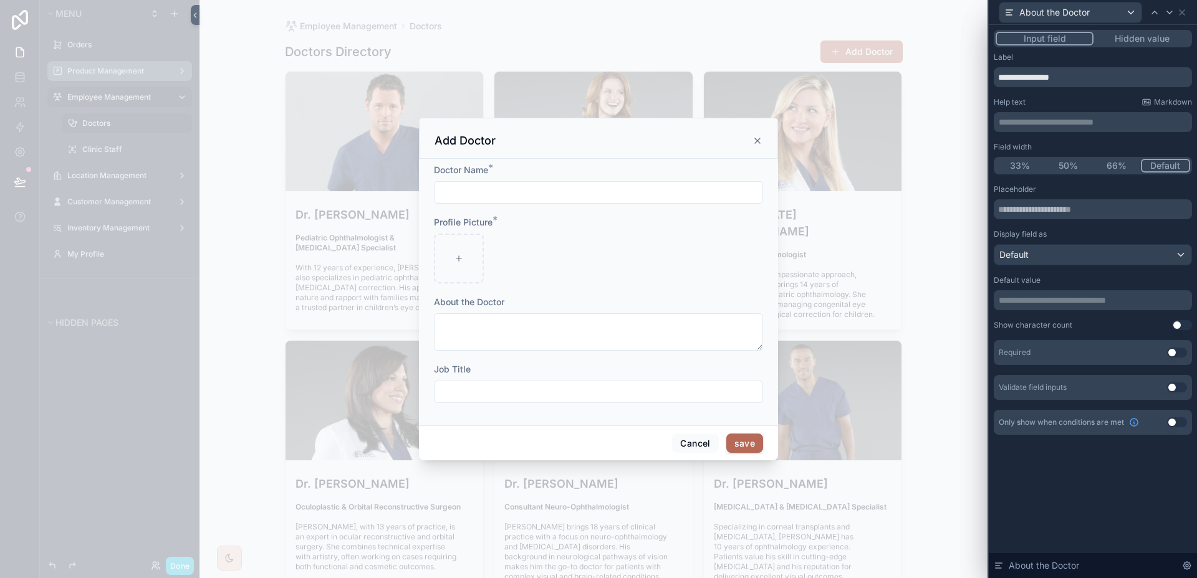
click at [1174, 353] on button "Use setting" at bounding box center [1177, 353] width 20 height 10
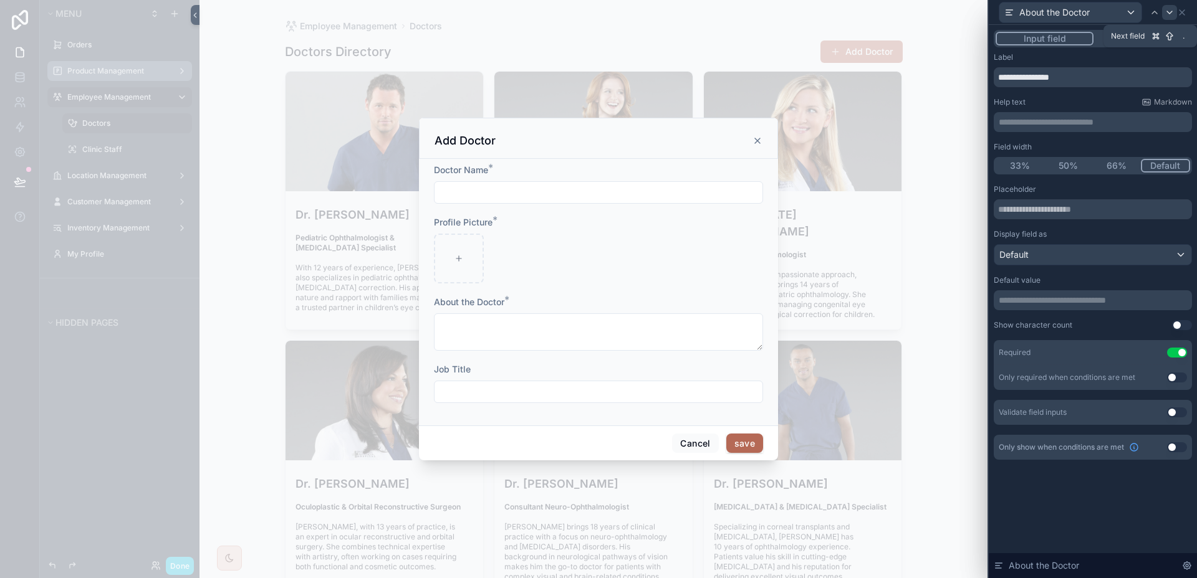
click at [1172, 14] on icon at bounding box center [1169, 12] width 10 height 10
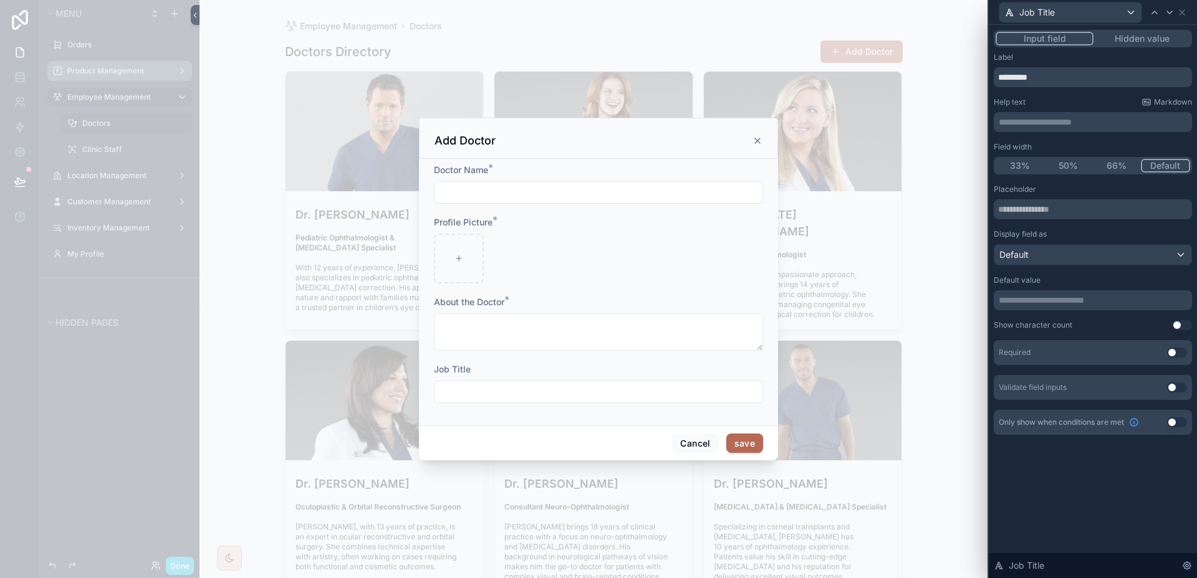
click at [1176, 355] on button "Use setting" at bounding box center [1177, 353] width 20 height 10
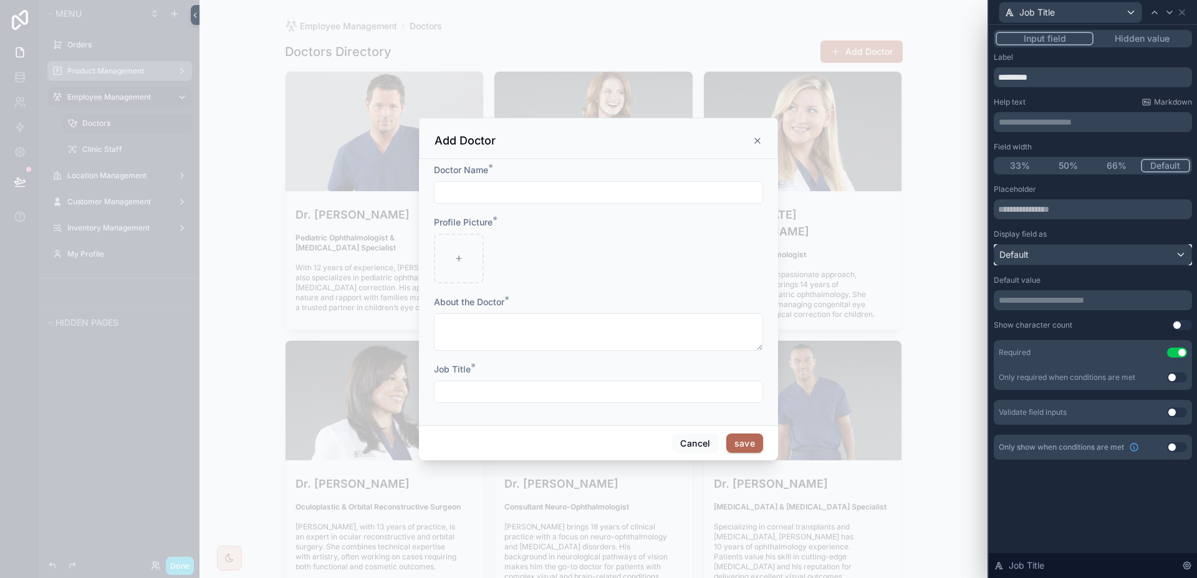
click at [1058, 251] on div "Default" at bounding box center [1092, 255] width 197 height 20
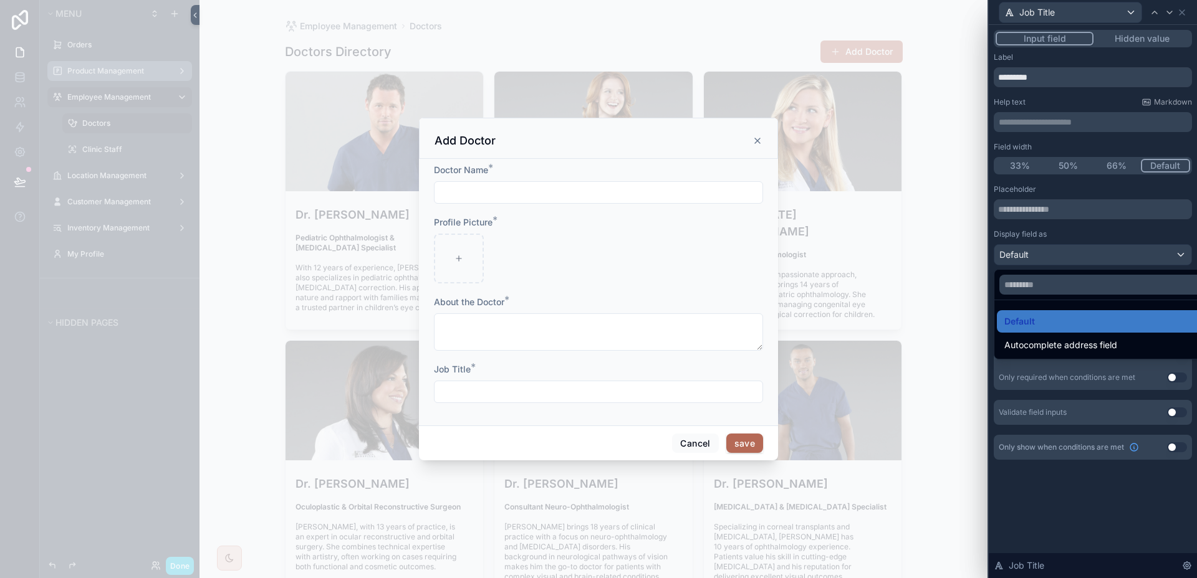
click at [1059, 252] on div at bounding box center [1092, 289] width 208 height 578
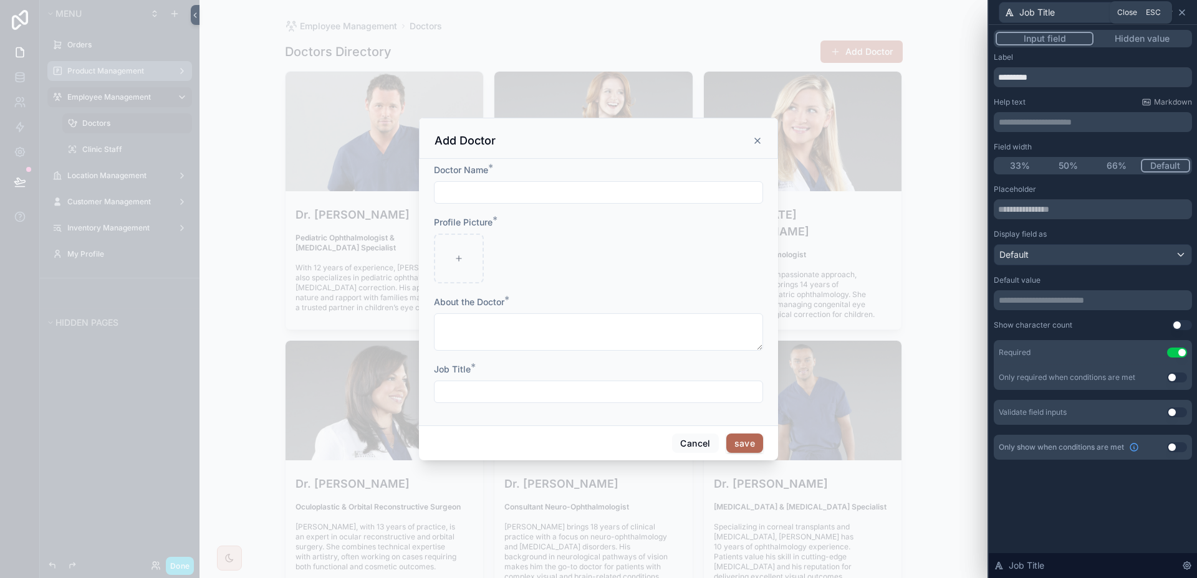
click at [1184, 11] on icon at bounding box center [1182, 12] width 10 height 10
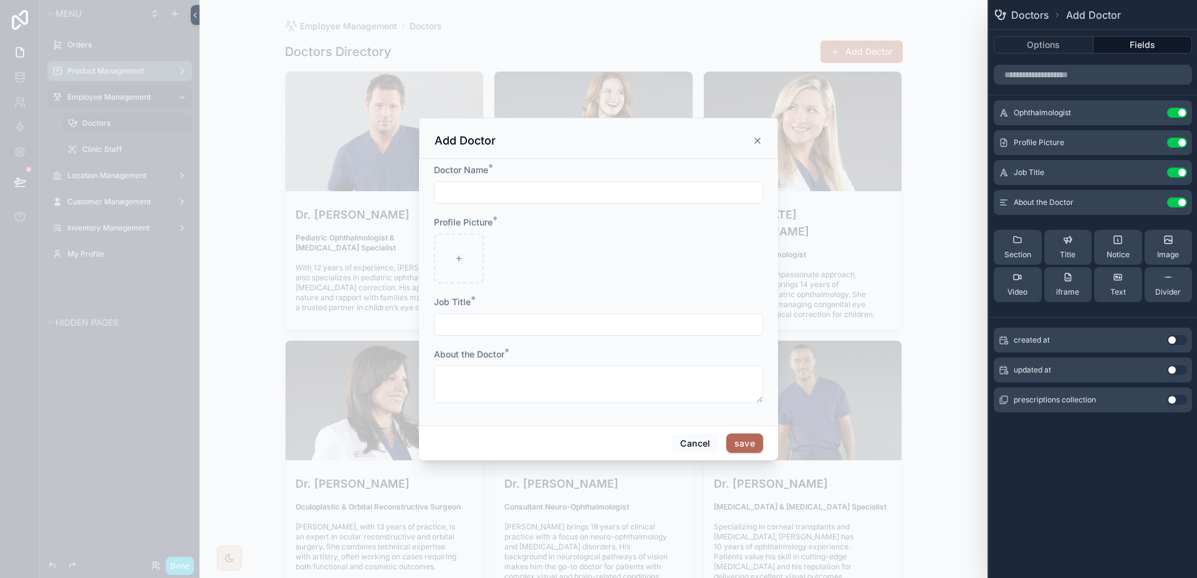
click at [0, 0] on icon at bounding box center [0, 0] width 0 height 0
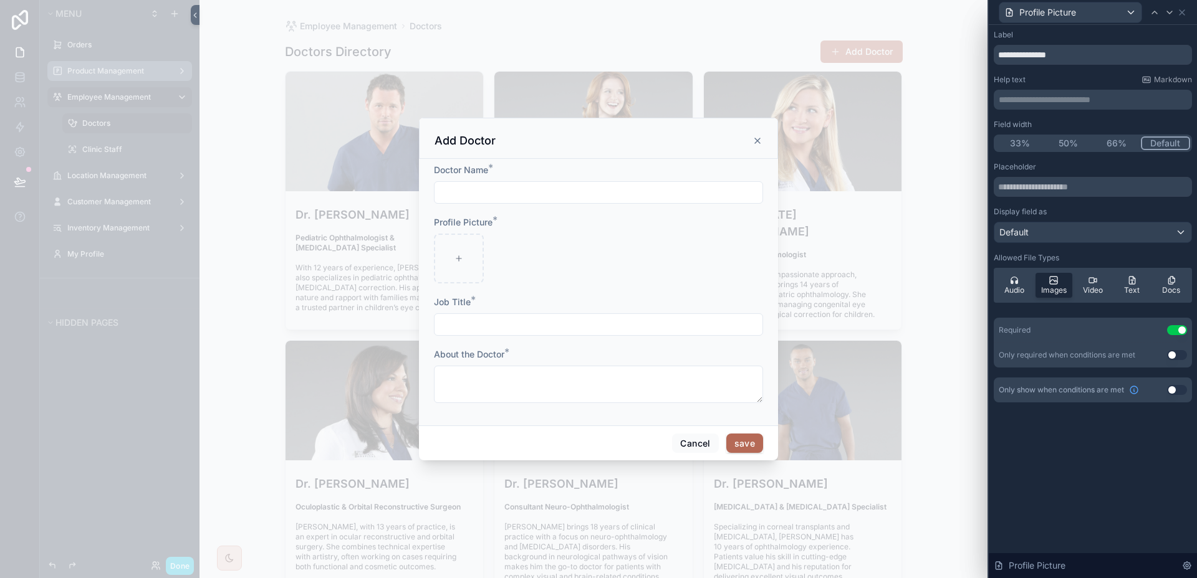
click at [1068, 140] on button "50%" at bounding box center [1068, 143] width 49 height 14
click at [1156, 11] on icon at bounding box center [1154, 12] width 10 height 10
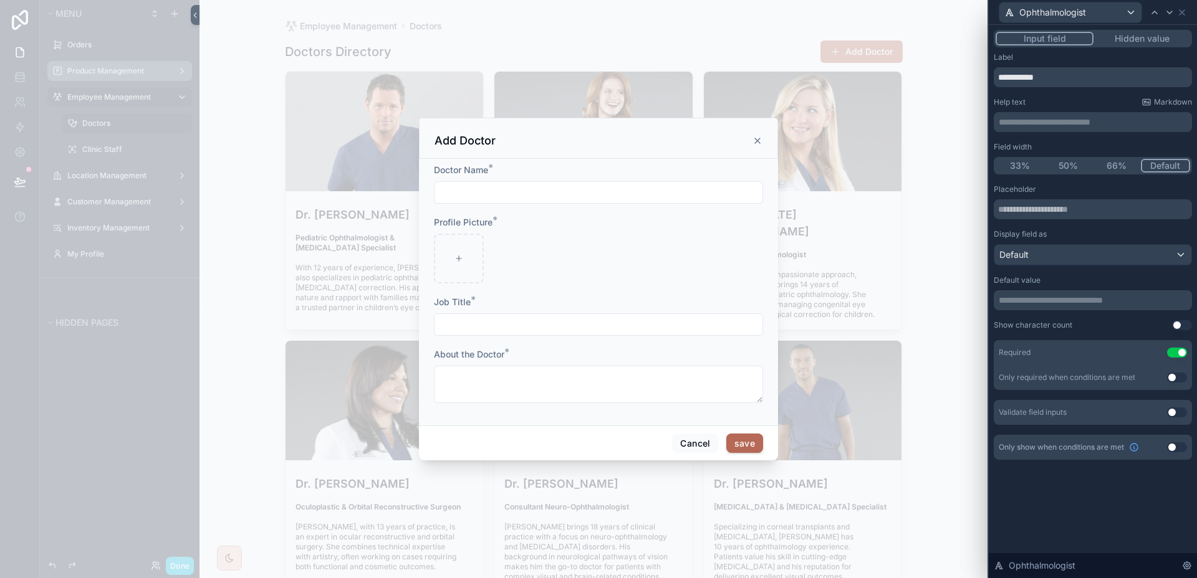
click at [1062, 166] on button "50%" at bounding box center [1068, 166] width 49 height 14
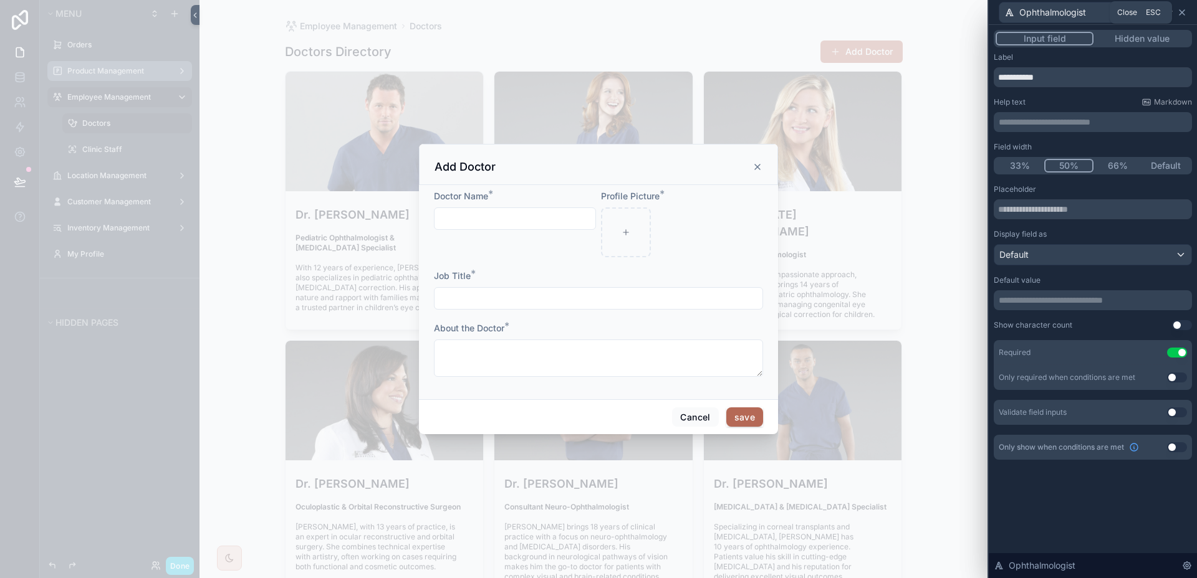
click at [1185, 9] on icon at bounding box center [1182, 12] width 10 height 10
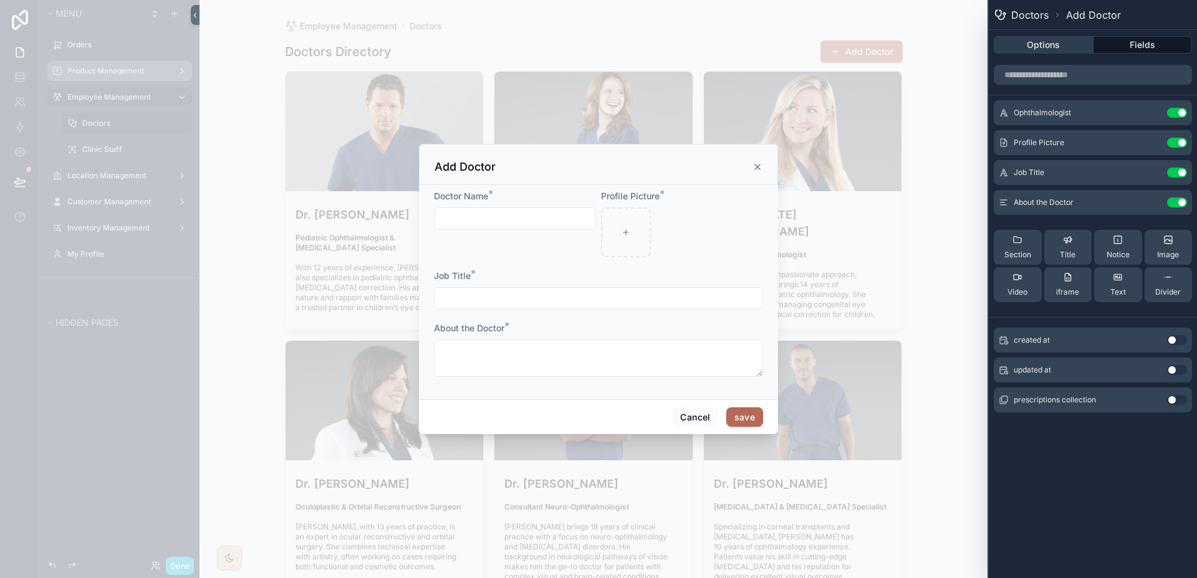
click at [1044, 42] on button "Options" at bounding box center [1043, 44] width 100 height 17
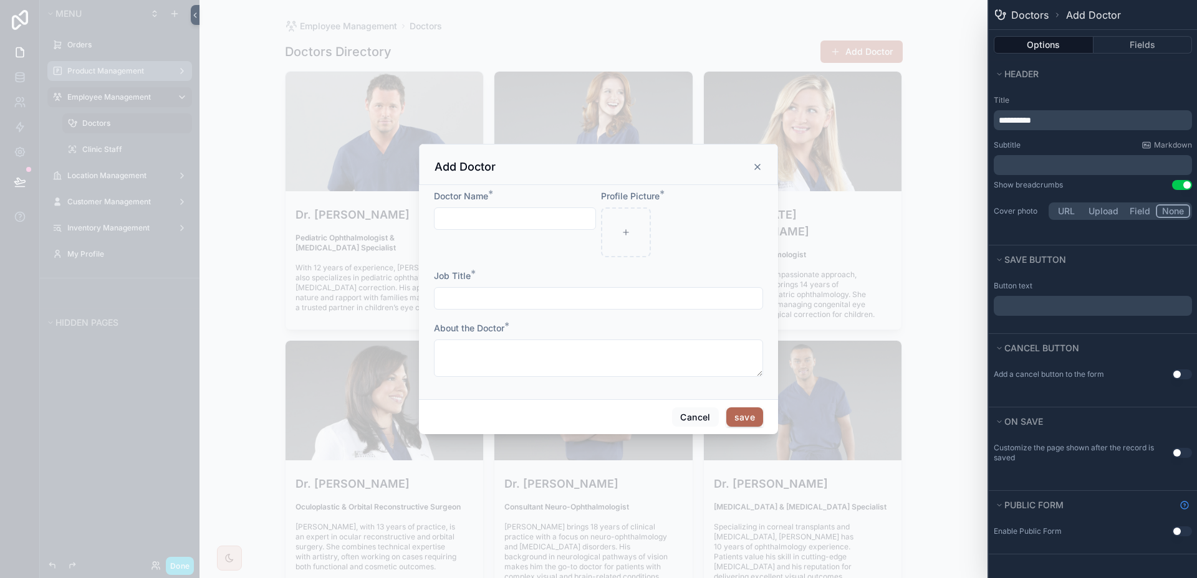
click at [1085, 312] on p "﻿" at bounding box center [1093, 306] width 191 height 15
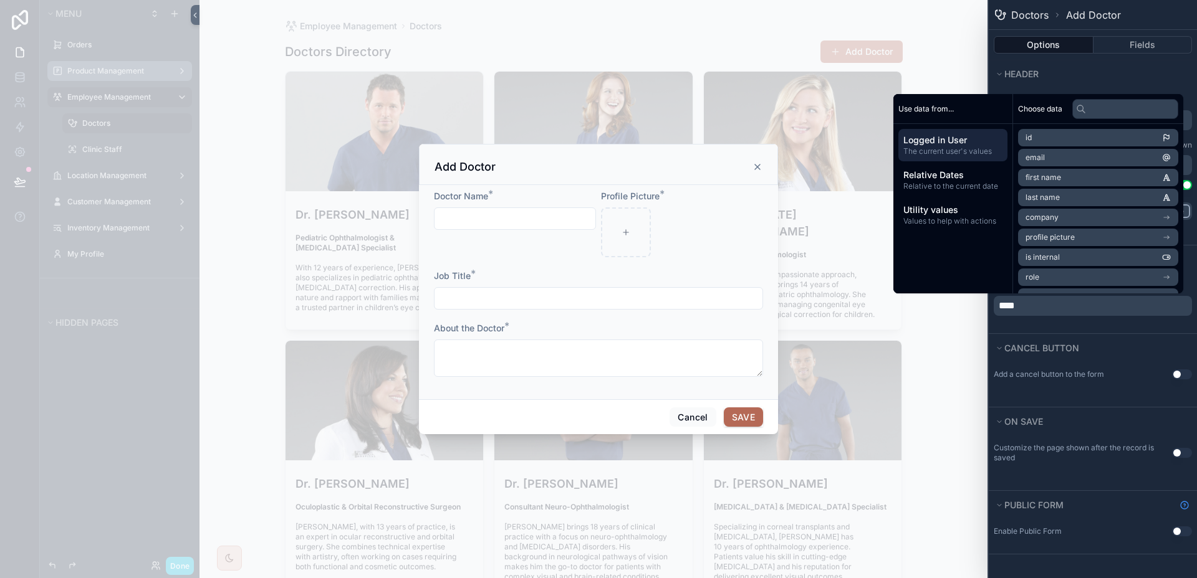
click at [1186, 451] on button "Use setting" at bounding box center [1182, 453] width 20 height 10
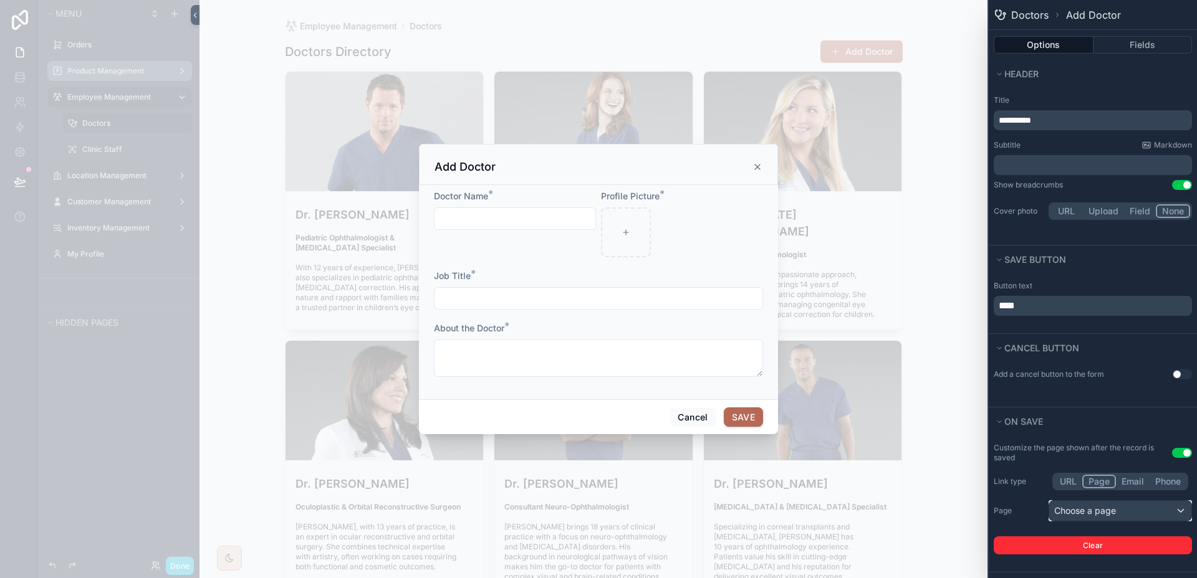
click at [1077, 511] on div "Choose a page" at bounding box center [1120, 511] width 142 height 20
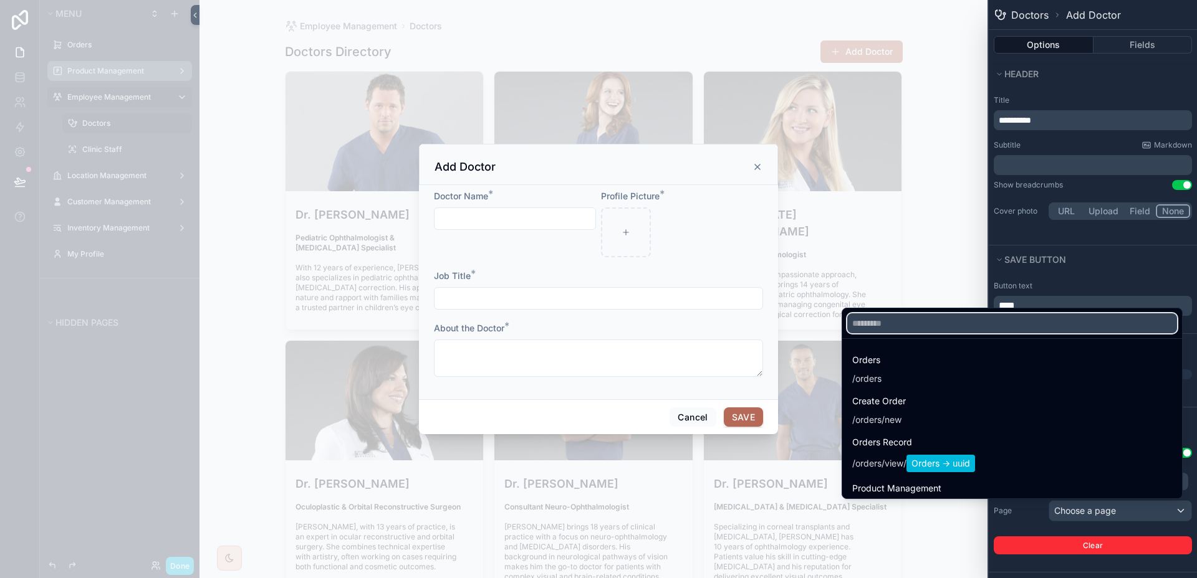
click at [1002, 323] on input "text" at bounding box center [1012, 323] width 330 height 20
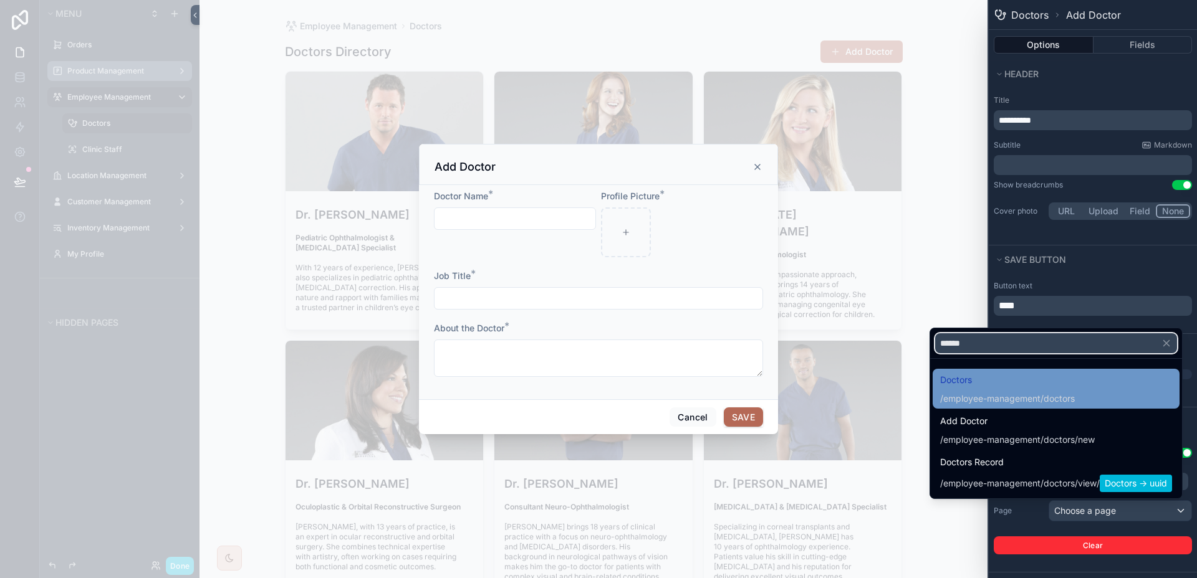
type input "******"
click at [1020, 391] on span "/employee-management/doctors" at bounding box center [1007, 397] width 135 height 15
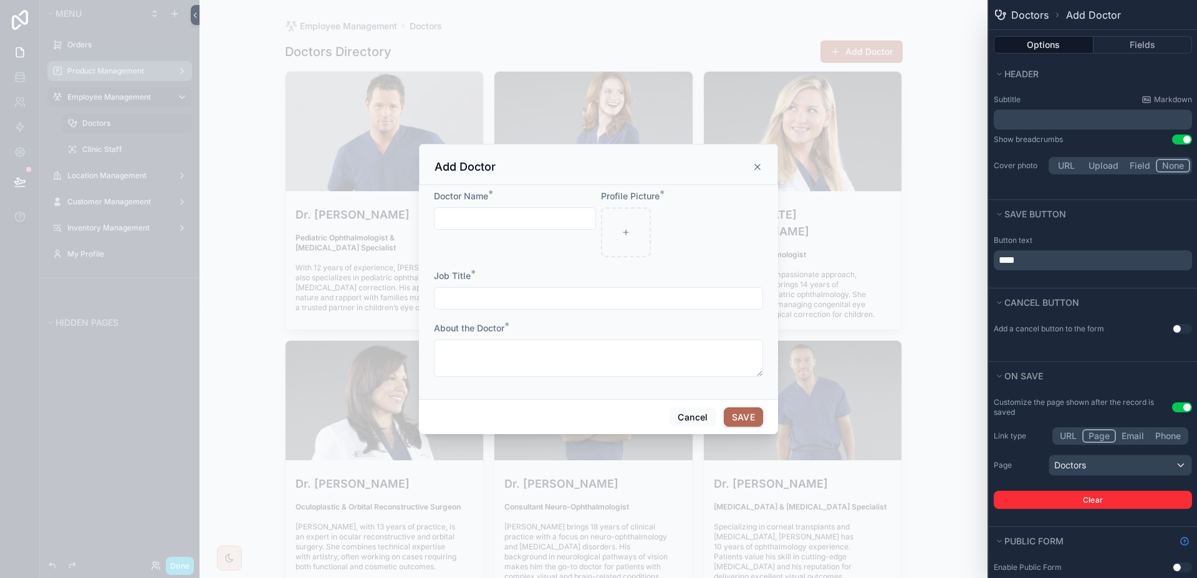
scroll to position [58, 0]
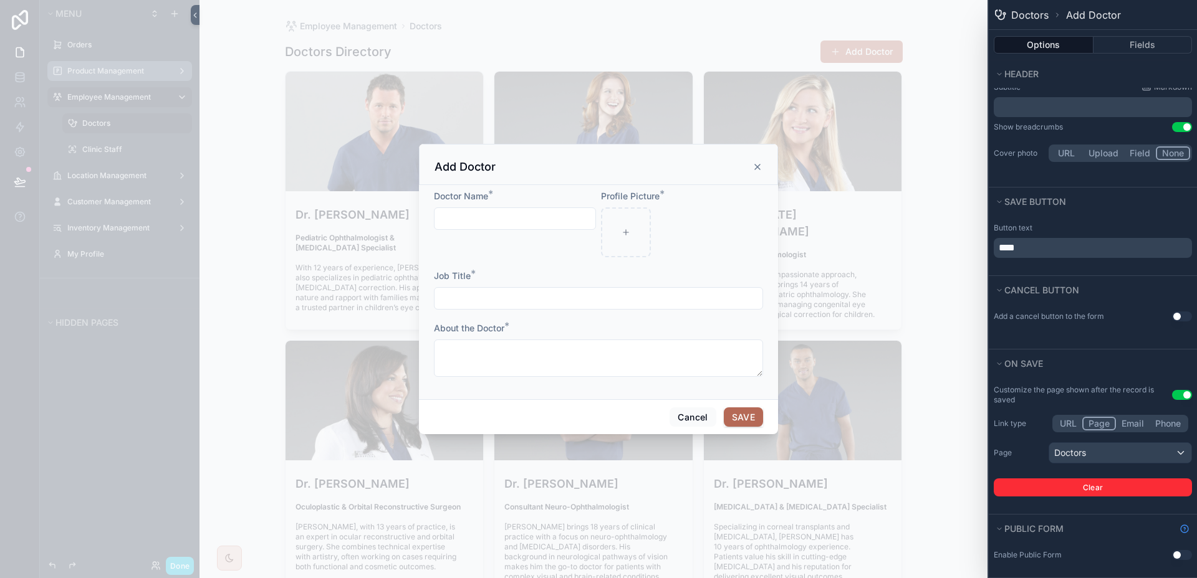
click at [755, 169] on icon "scrollable content" at bounding box center [757, 167] width 5 height 5
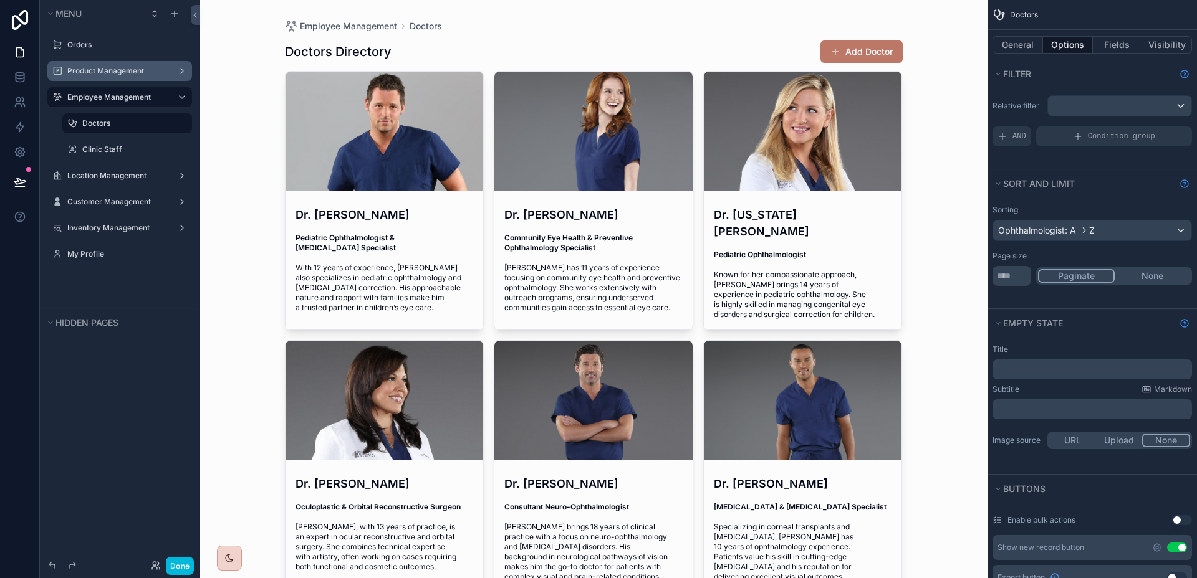
click at [878, 55] on button "Add Doctor" at bounding box center [861, 52] width 82 height 22
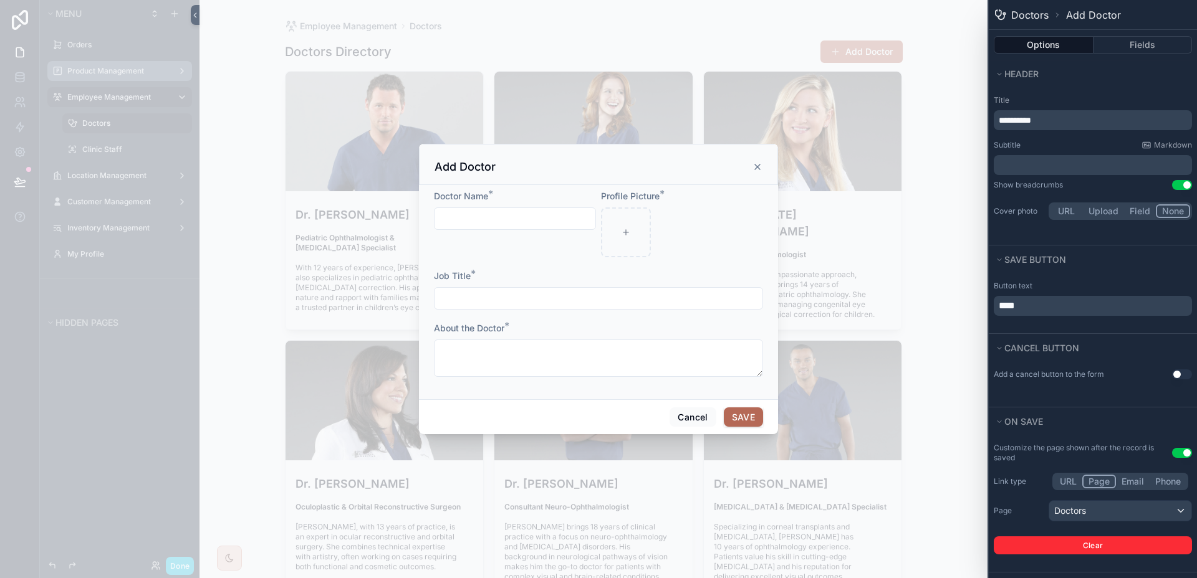
click at [1021, 120] on span "**********" at bounding box center [1014, 120] width 32 height 9
click at [1145, 95] on div "**********" at bounding box center [1092, 158] width 208 height 137
click at [753, 163] on icon "scrollable content" at bounding box center [757, 167] width 10 height 10
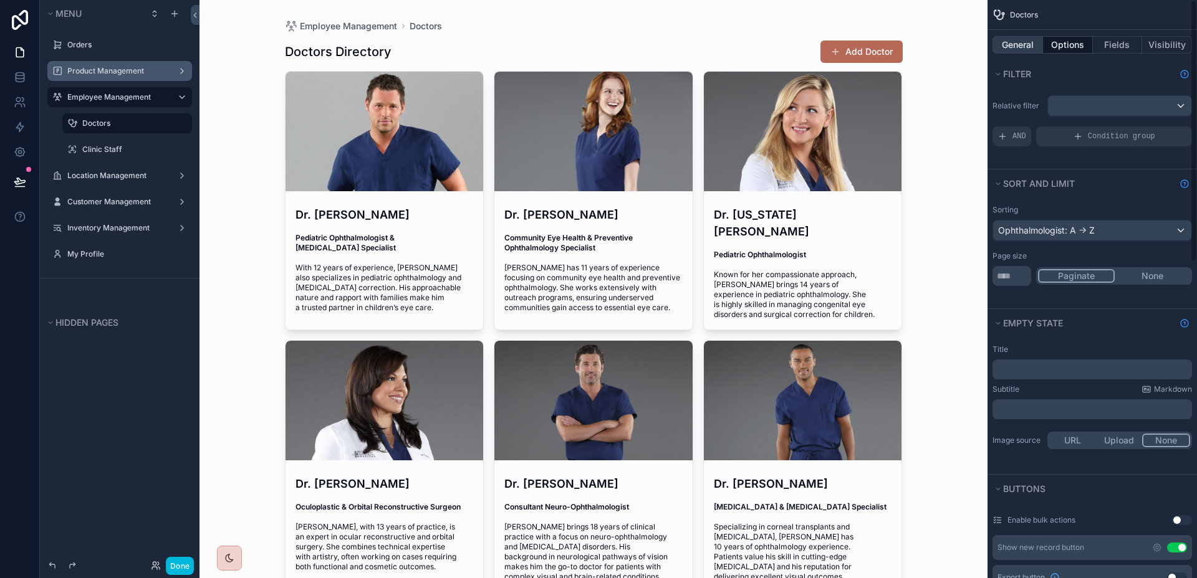
click at [1027, 46] on button "General" at bounding box center [1017, 44] width 50 height 17
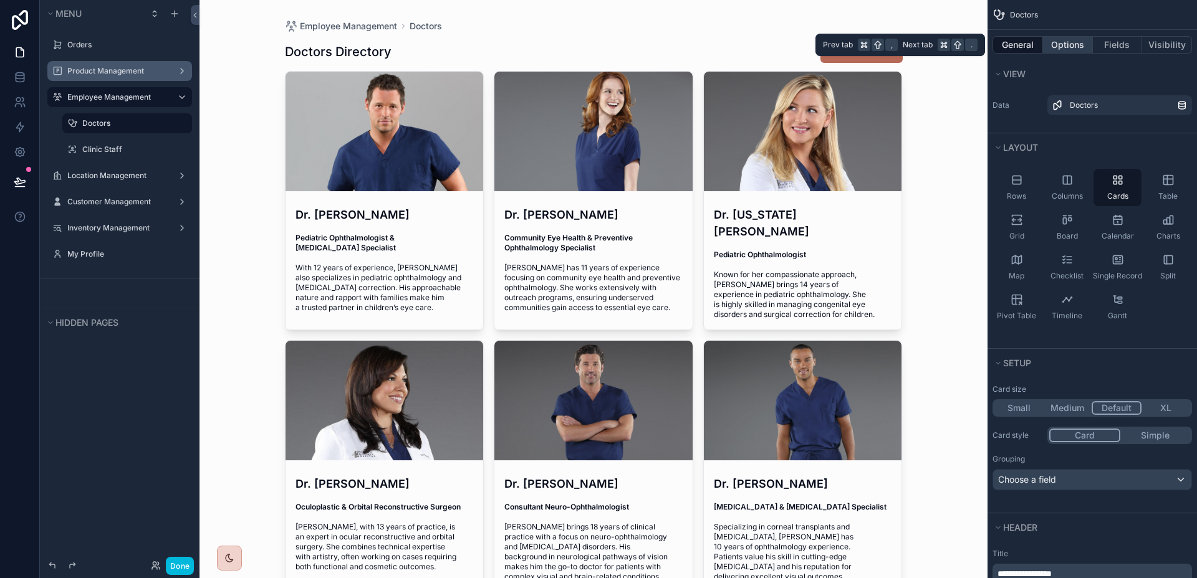
click at [1056, 41] on button "Options" at bounding box center [1068, 44] width 50 height 17
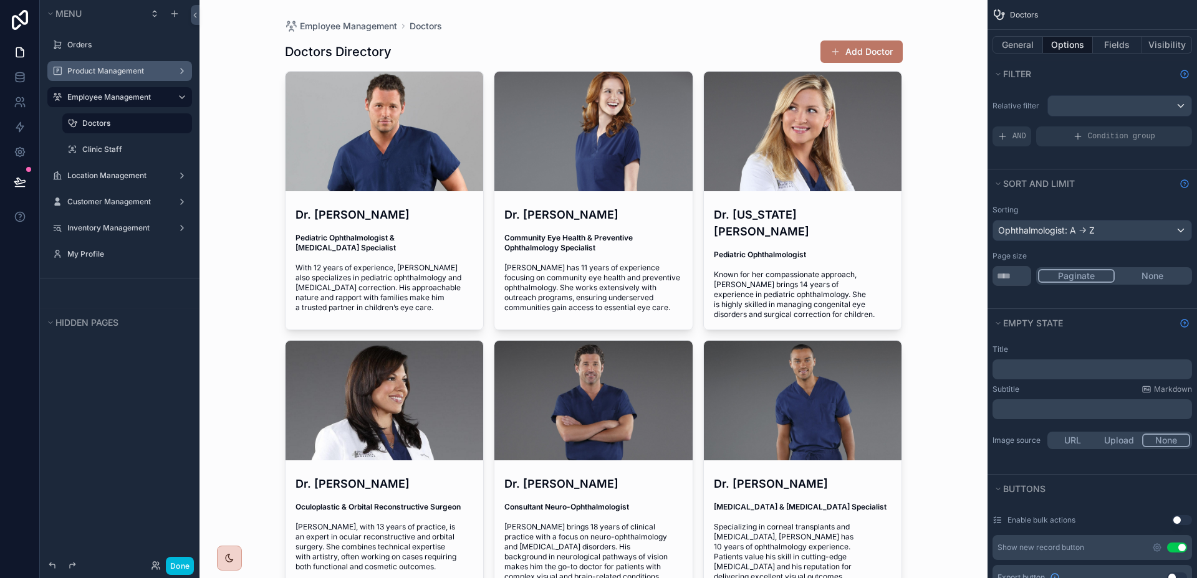
click at [863, 47] on button "Add Doctor" at bounding box center [861, 52] width 82 height 22
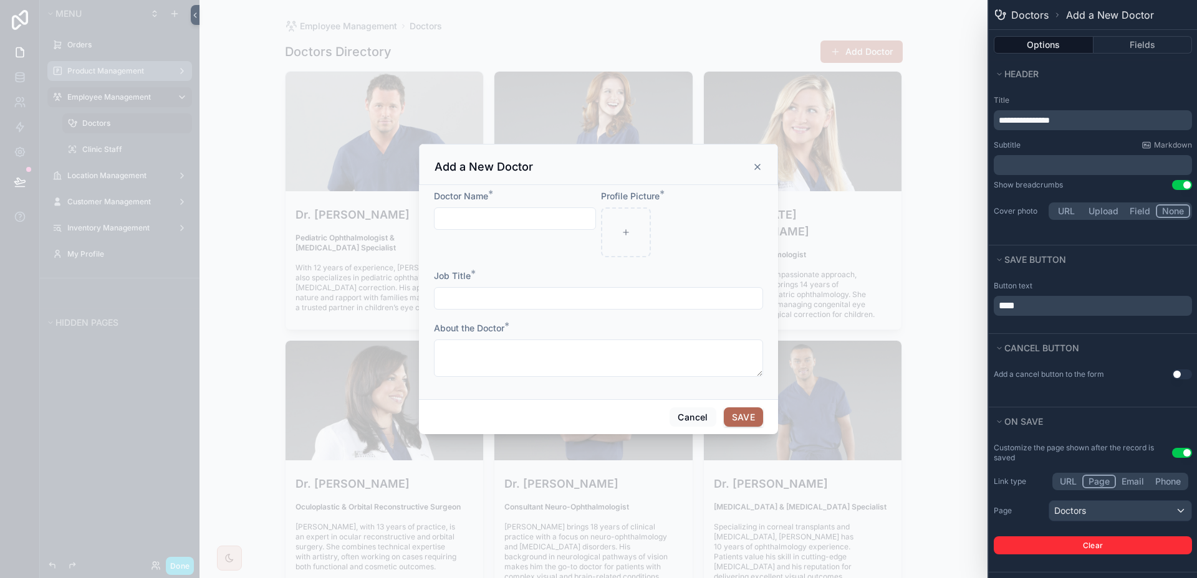
click at [758, 167] on icon "scrollable content" at bounding box center [757, 167] width 5 height 5
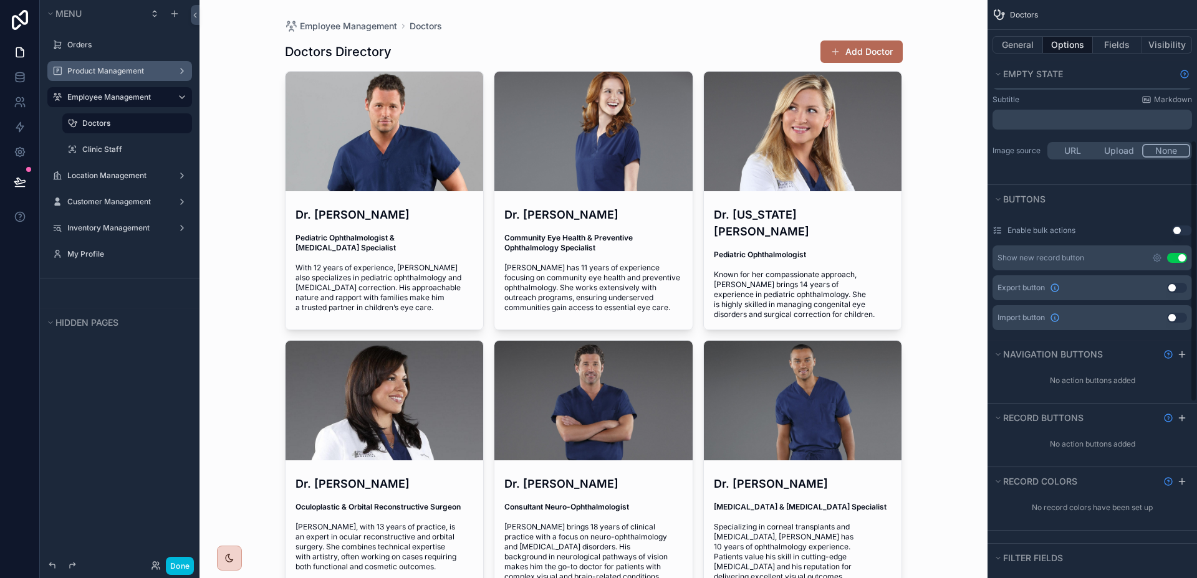
scroll to position [310, 0]
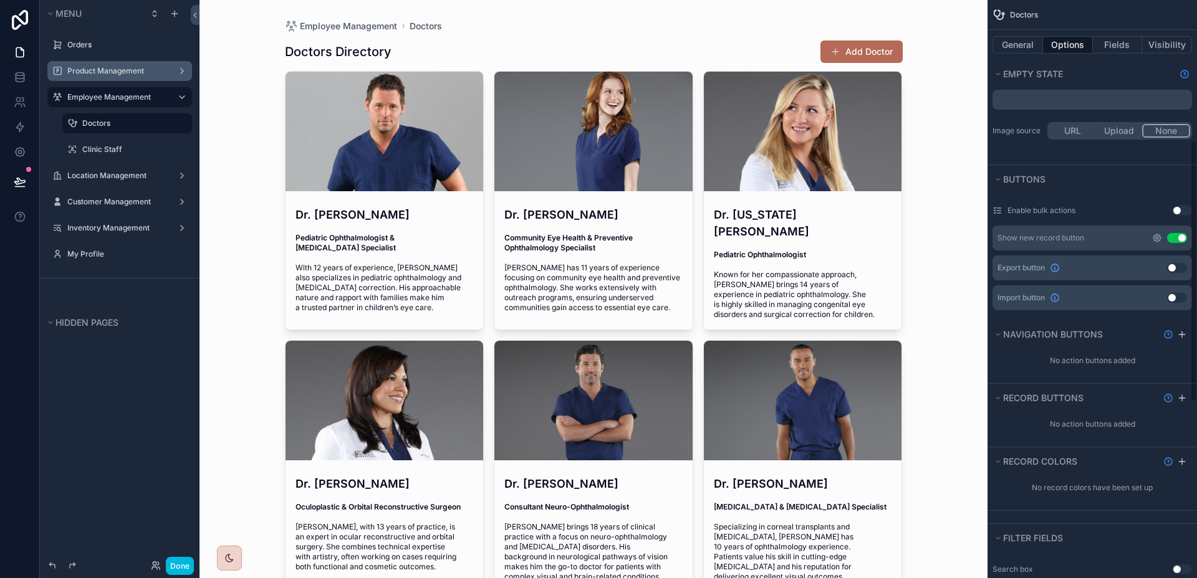
click at [1157, 234] on icon "scrollable content" at bounding box center [1156, 237] width 7 height 7
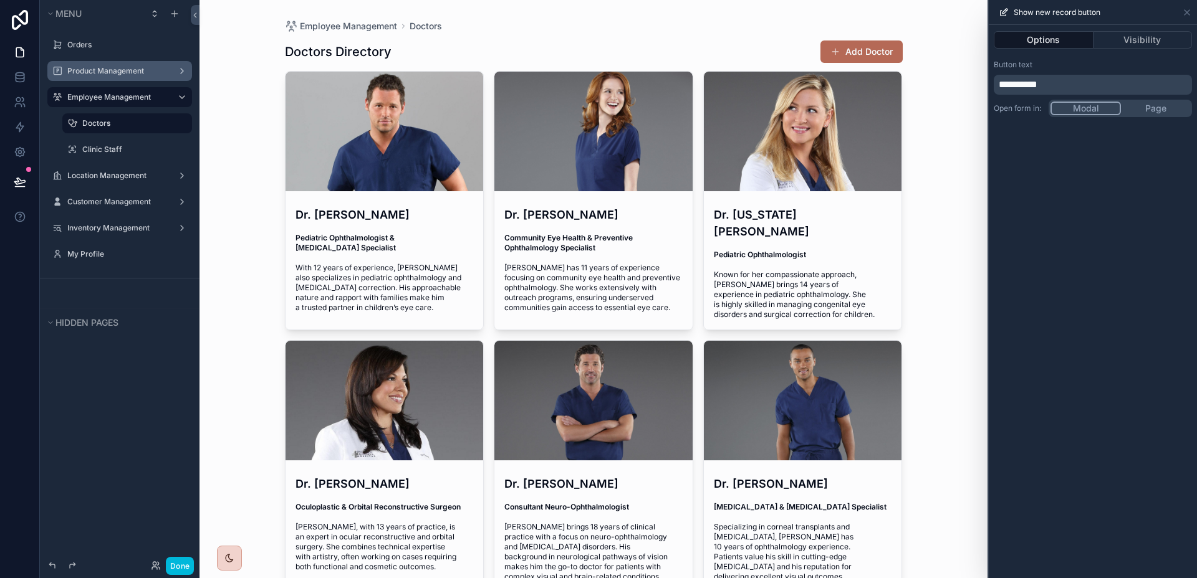
click at [1019, 85] on span "**********" at bounding box center [1017, 84] width 39 height 9
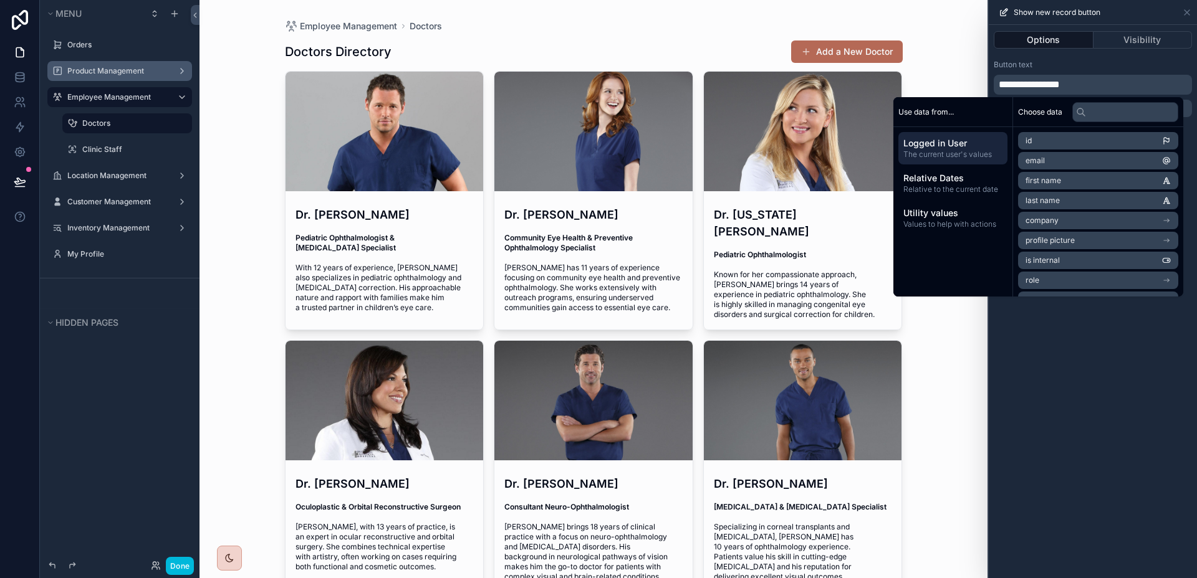
click at [1121, 301] on div "**********" at bounding box center [1092, 301] width 208 height 553
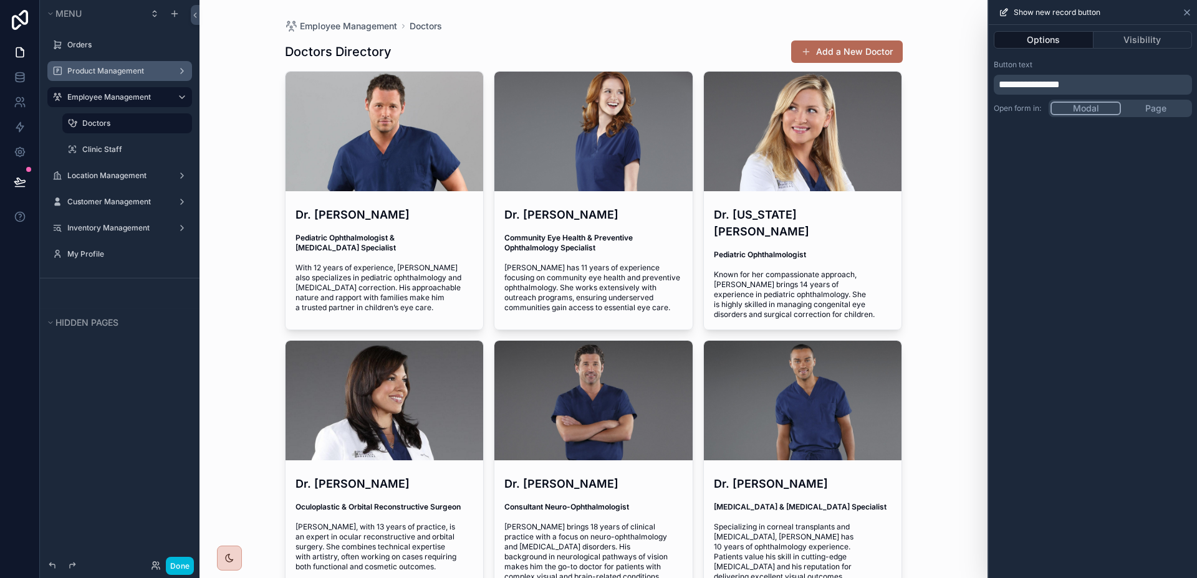
click at [1187, 10] on icon at bounding box center [1187, 12] width 10 height 10
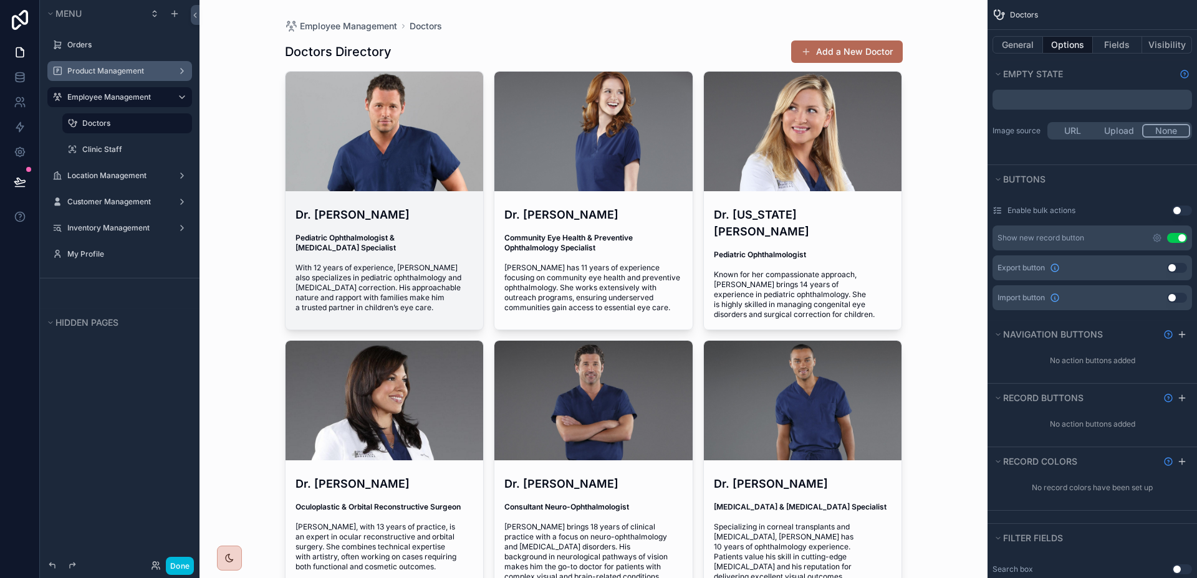
click at [336, 211] on h4 "Dr. [PERSON_NAME]" at bounding box center [384, 214] width 178 height 17
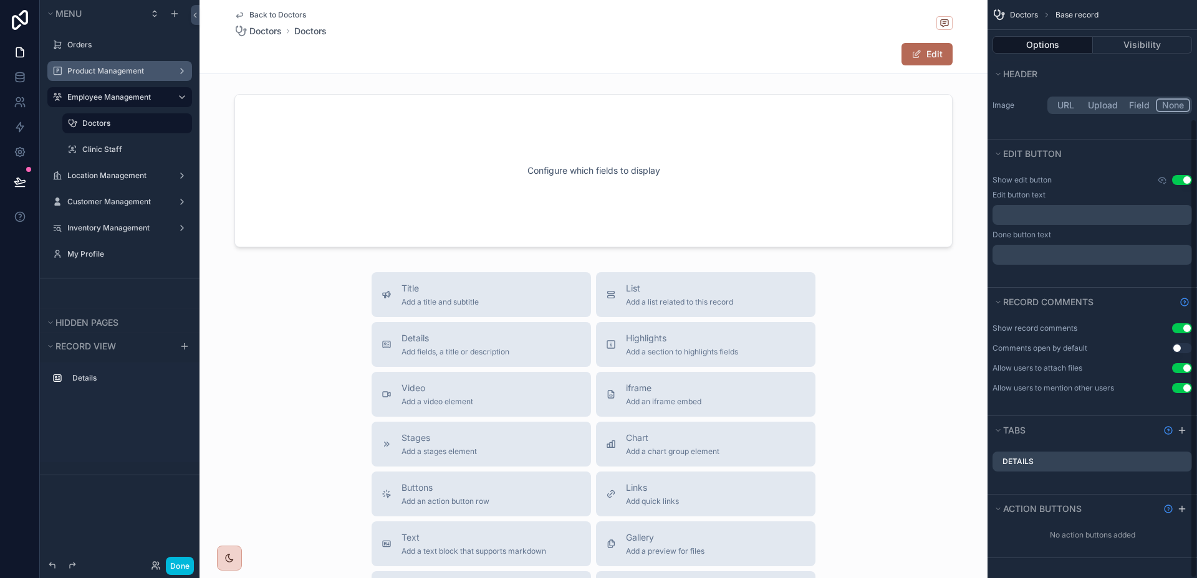
click at [1174, 365] on button "Use setting" at bounding box center [1182, 368] width 20 height 10
